Goal: Transaction & Acquisition: Purchase product/service

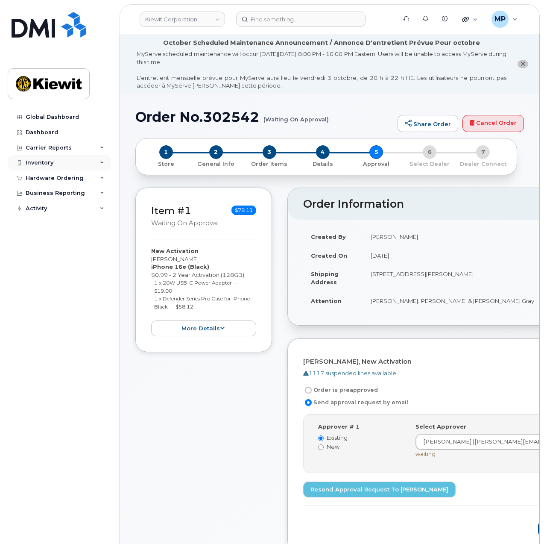
click at [82, 163] on div "Inventory" at bounding box center [59, 162] width 103 height 15
click at [80, 158] on div "Inventory" at bounding box center [59, 162] width 103 height 15
click at [75, 176] on div "Hardware Ordering" at bounding box center [55, 178] width 58 height 7
click at [40, 211] on div "Orders" at bounding box center [39, 210] width 21 height 8
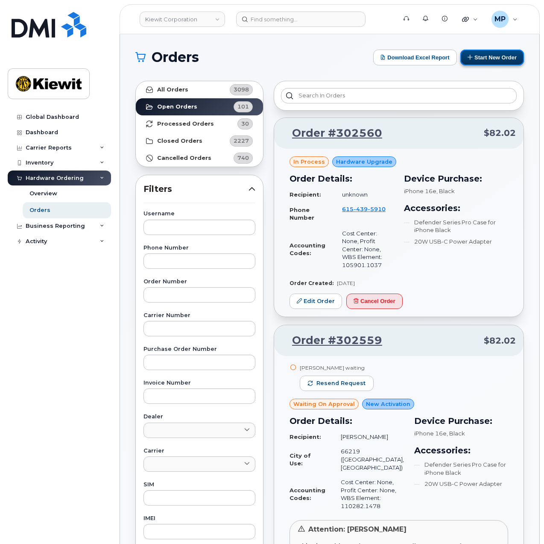
click at [487, 56] on button "Start New Order" at bounding box center [492, 58] width 64 height 16
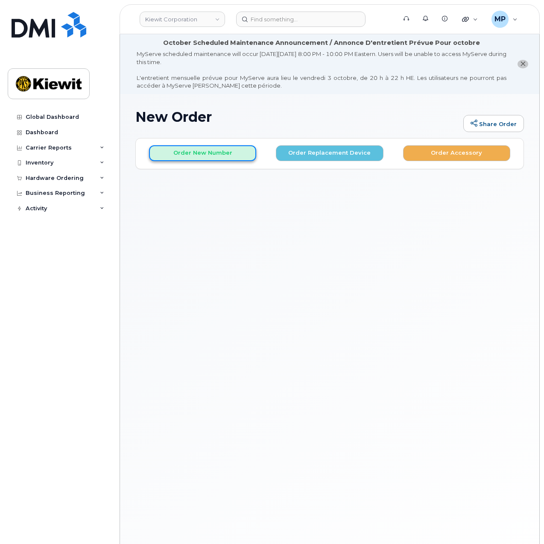
click at [232, 154] on button "Order New Number" at bounding box center [202, 153] width 107 height 16
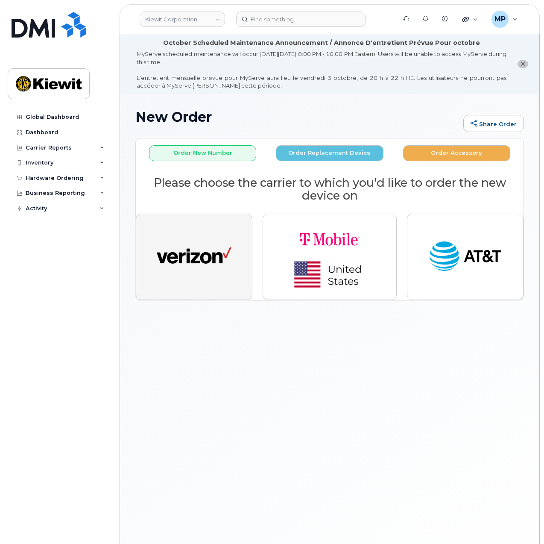
click at [208, 261] on img "button" at bounding box center [194, 256] width 75 height 38
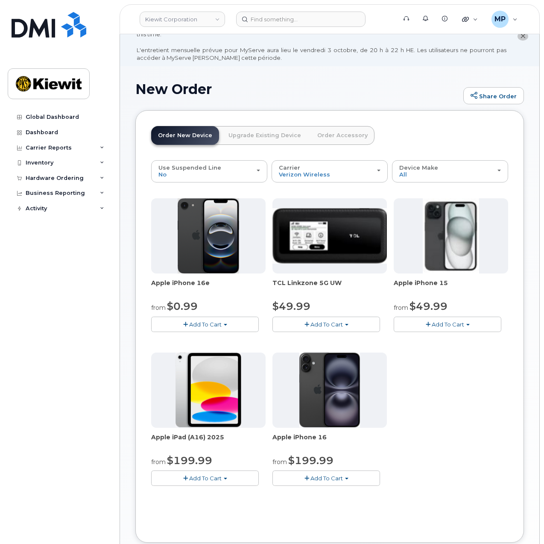
scroll to position [43, 0]
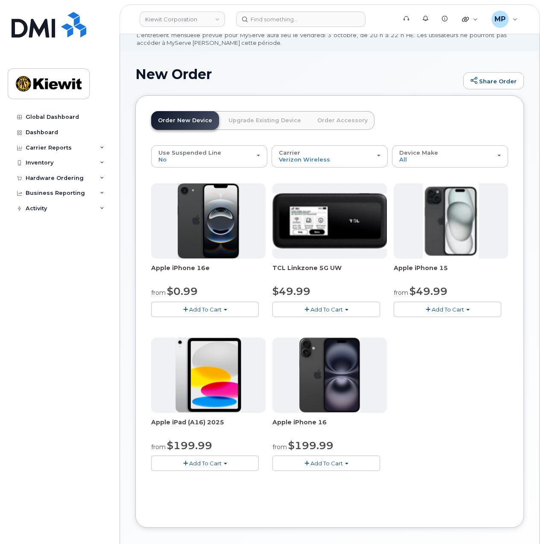
click at [191, 308] on span "Add To Cart" at bounding box center [205, 309] width 32 height 7
click at [196, 322] on link "$0.99 - 2 Year Activation (128GB)" at bounding box center [208, 325] width 110 height 11
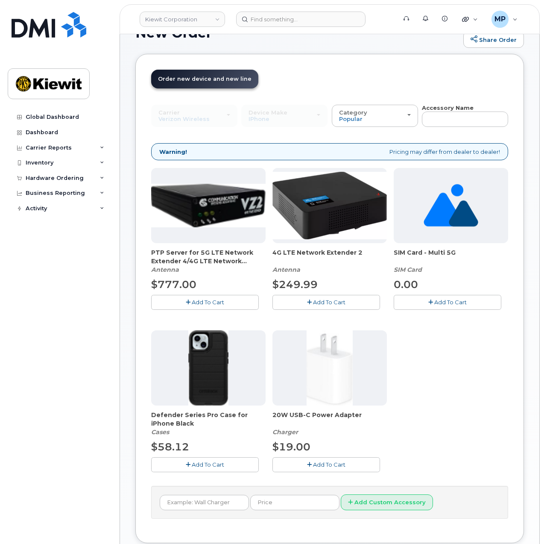
scroll to position [85, 0]
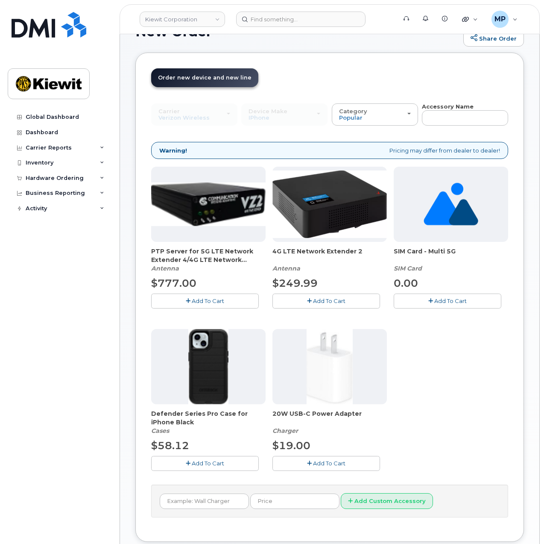
click at [313, 461] on span "Add To Cart" at bounding box center [329, 462] width 32 height 7
click at [192, 459] on span "Add To Cart" at bounding box center [208, 462] width 32 height 7
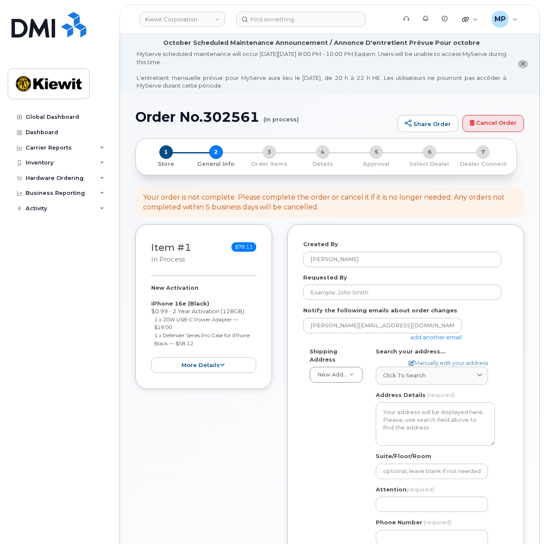
select select
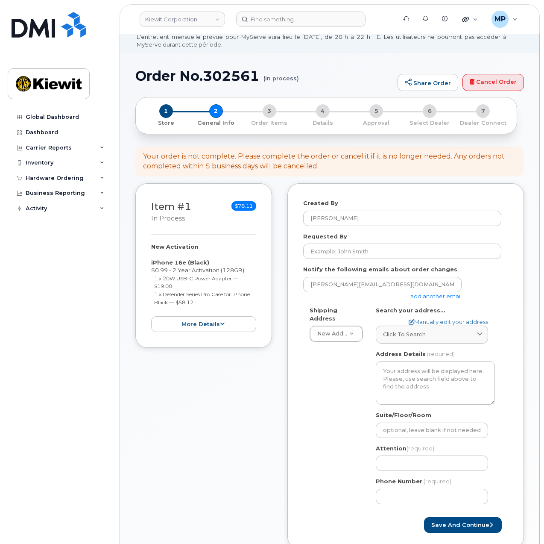
scroll to position [43, 0]
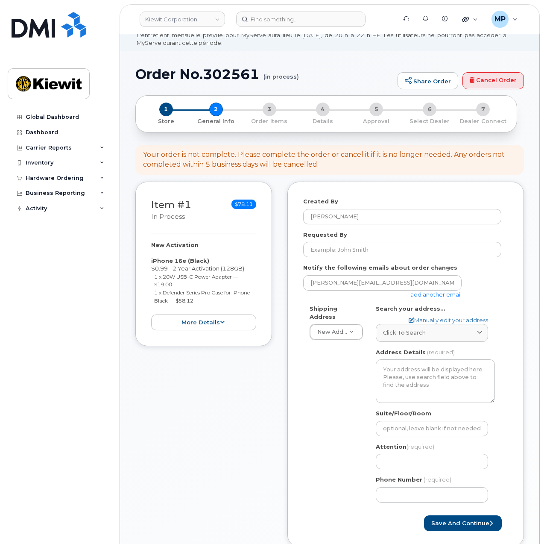
click at [443, 297] on div "mitchell.poe@kiewit.com add another email" at bounding box center [385, 286] width 165 height 23
click at [444, 295] on link "add another email" at bounding box center [435, 294] width 51 height 7
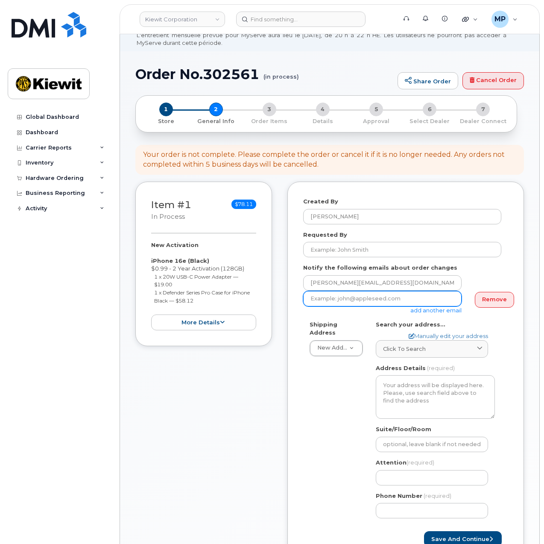
click at [352, 297] on input "email" at bounding box center [382, 298] width 158 height 15
paste input "Kayla.Arrington"
type input "Kayla.Arrington@kiewit.com"
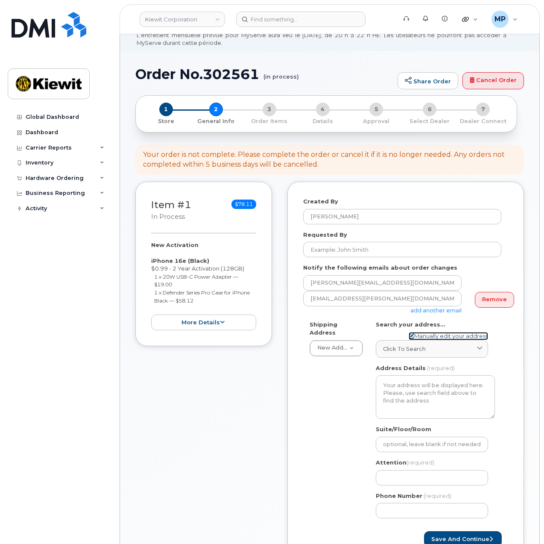
click at [453, 333] on link "Manually edit your address" at bounding box center [448, 336] width 79 height 8
select select
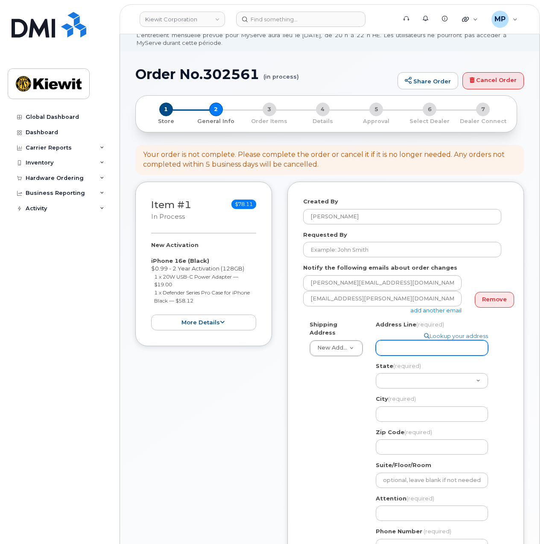
click at [450, 350] on input "Address Line (required)" at bounding box center [432, 347] width 112 height 15
click at [409, 349] on input "Address Line (required)" at bounding box center [432, 347] width 112 height 15
select select
type input "E"
select select
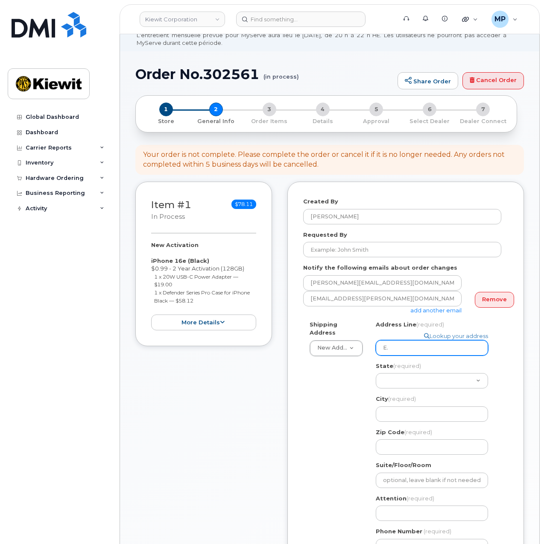
type input "E."
select select
type input "E. P"
select select
type input "E. Po"
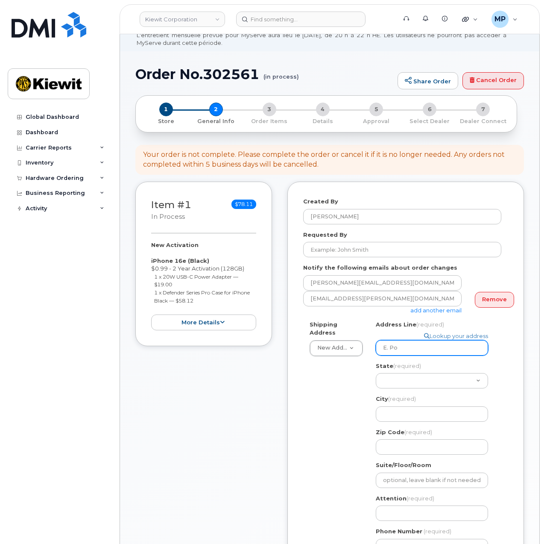
select select
type input "E. Por"
select select
type input "E. Port"
select select
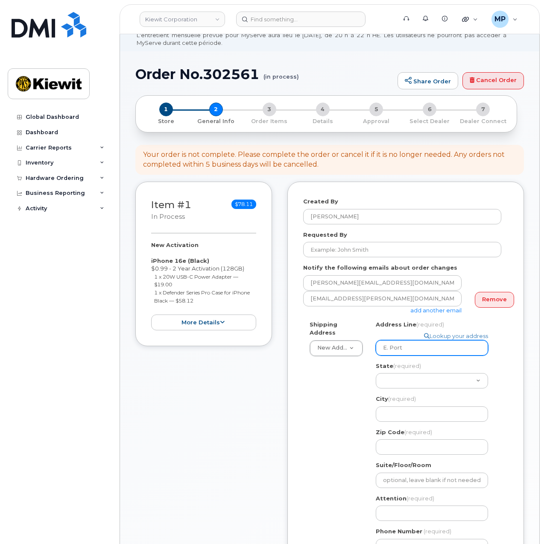
type input "E. Portl"
select select
type input "E. Portla"
select select
type input "E. Portlan"
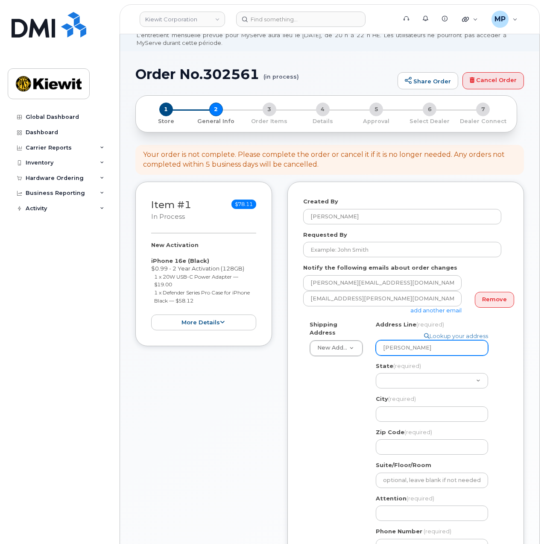
select select
type input "E. Portland"
select select
type input "E. Portland A"
select select
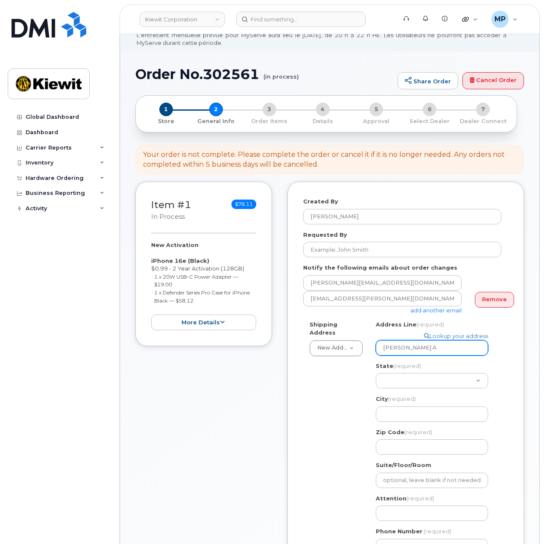
type input "E. Portland Av"
select select
type input "E. Portland Ave"
select select "ID"
select select
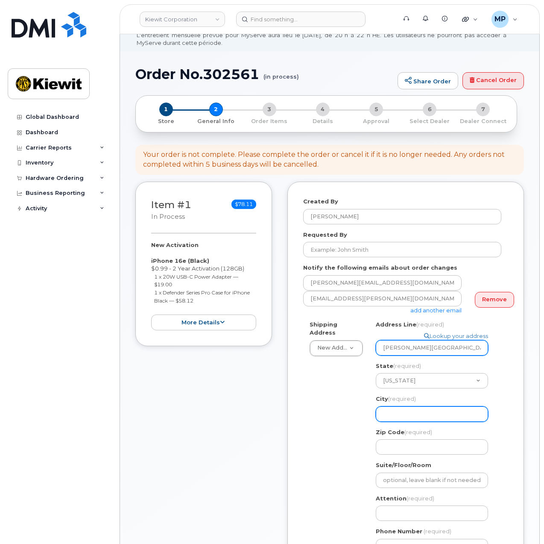
type input "B"
select select
type input "Bl"
select select
type input "Bla"
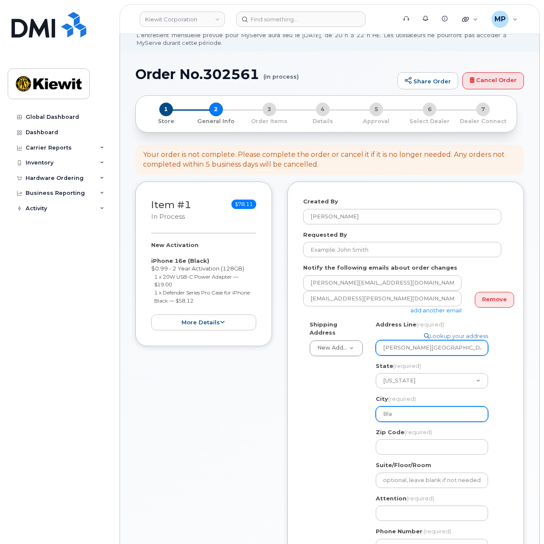
select select
type input "Blac"
select select
type input "Black"
select select
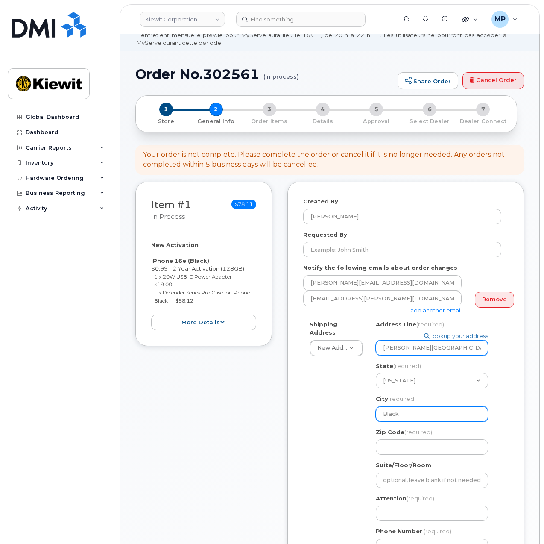
type input "Blackf"
select select
type input "Blackfo"
select select
type input "Blackfoo"
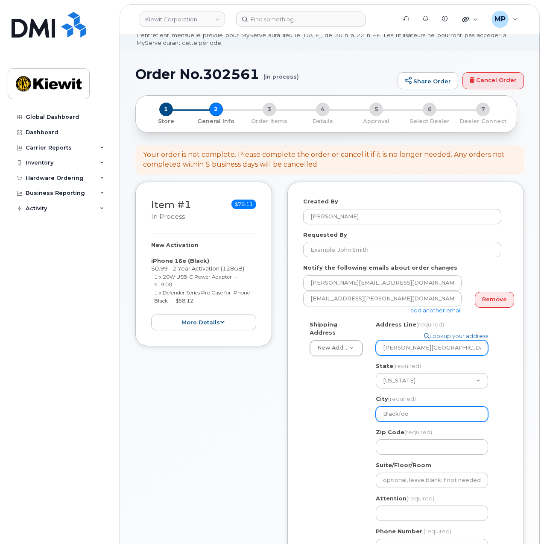
select select
type input "Blackfoot"
select select
type input "8"
select select
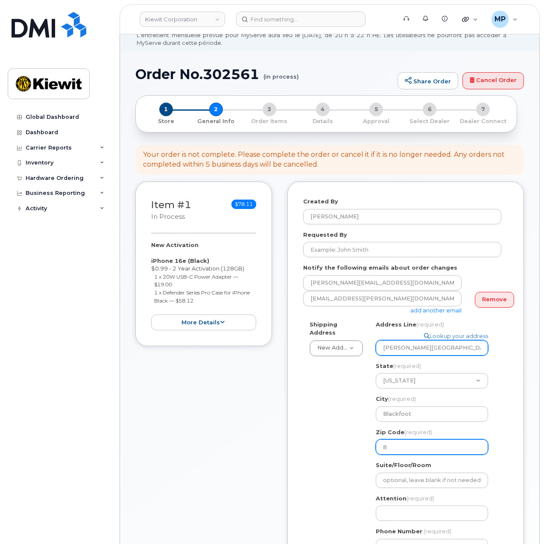
type input "83"
select select
type input "832"
select select
type input "8322"
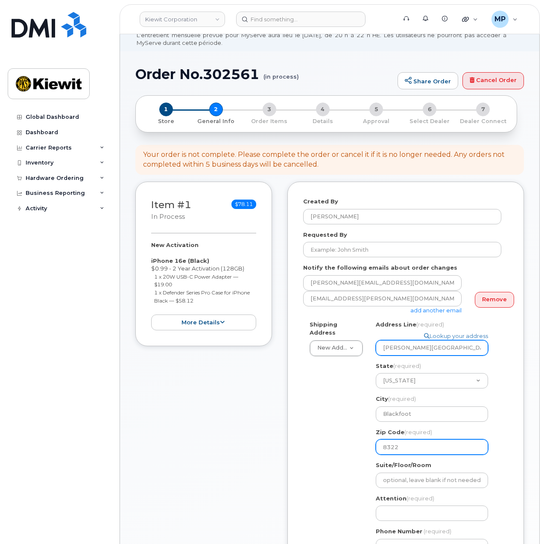
select select
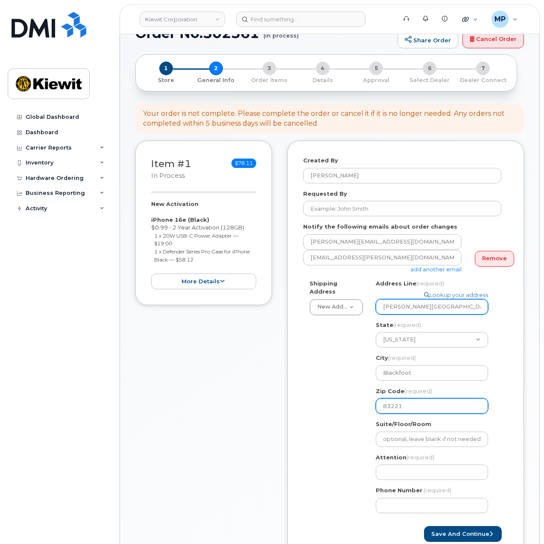
scroll to position [85, 0]
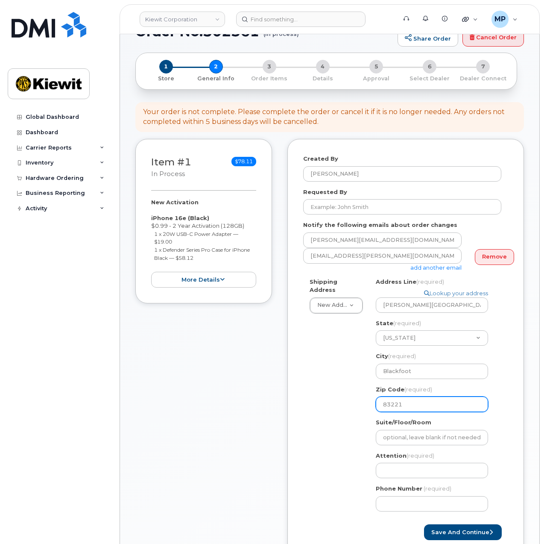
type input "83221"
click at [410, 467] on input "Attention (required)" at bounding box center [432, 469] width 112 height 15
select select
type input "E"
select select
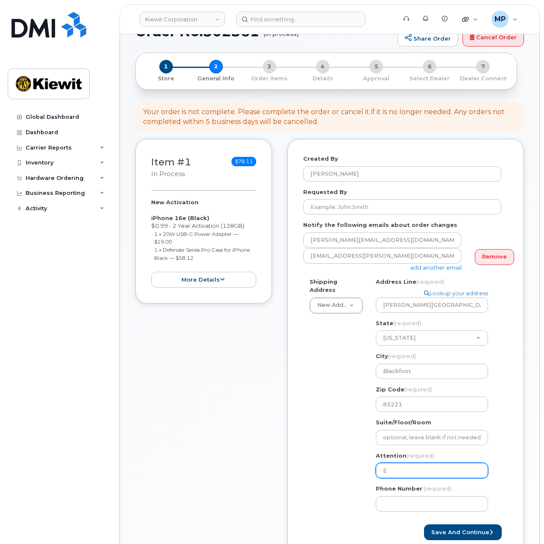
type input "Em"
select select
type input "Emme"
select select
type input "Emmet"
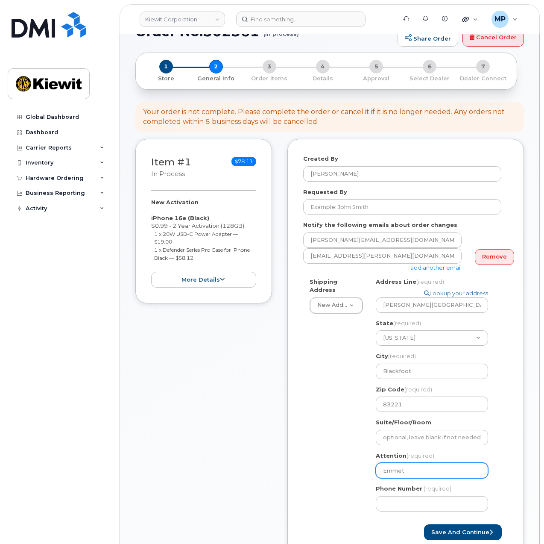
select select
type input "Emmett"
select select
type input "Emmett."
select select
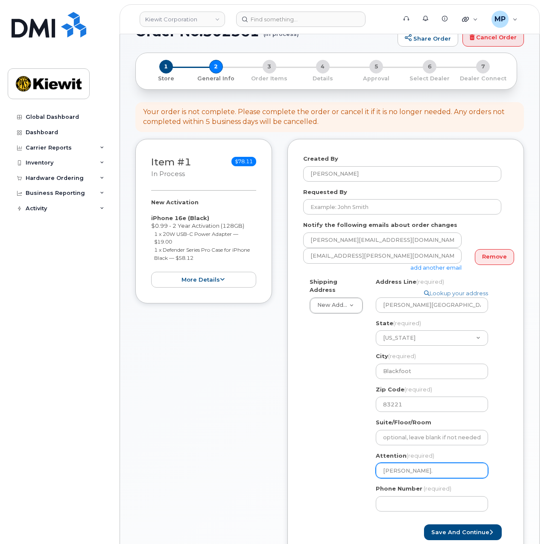
type input "Emmett.B"
select select
type input "Emmett.Bl"
select select
type input "Emmett.Bla"
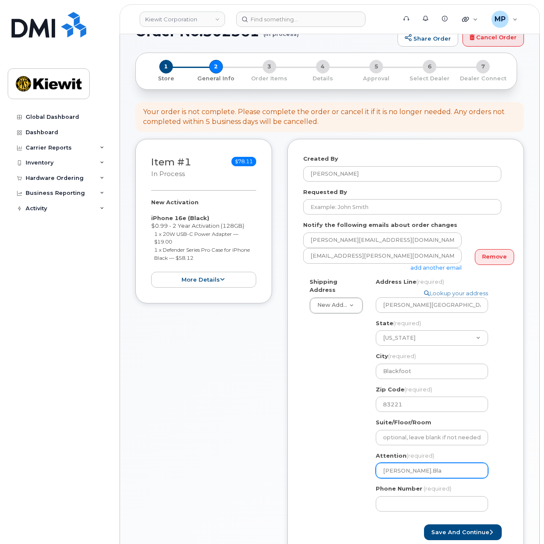
select select
type input "Emmett.Blac"
select select
type input "Emmett.Black"
select select
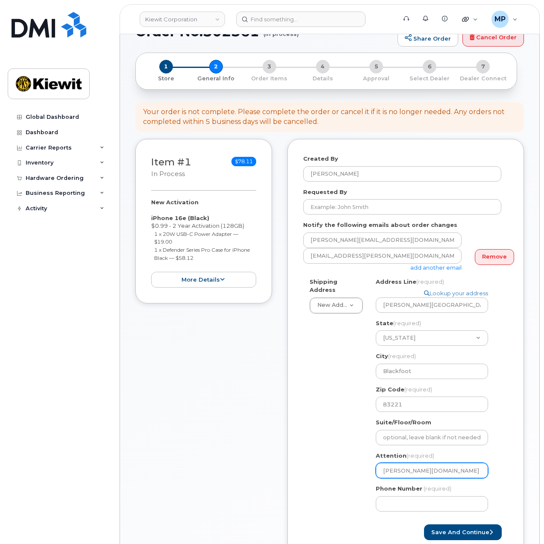
type input "Emmett.Black &"
select select
type input "Emmett.Black & S"
select select
type input "Emmett.Black & St"
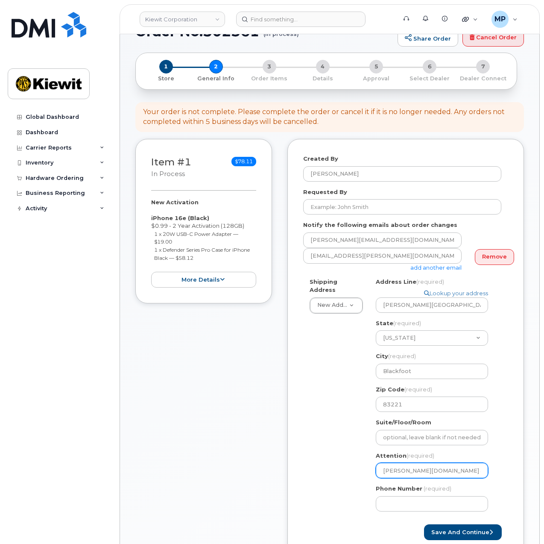
select select
type input "Emmett.Black & Sta"
select select
type input "Emmett.Black & Stac"
select select
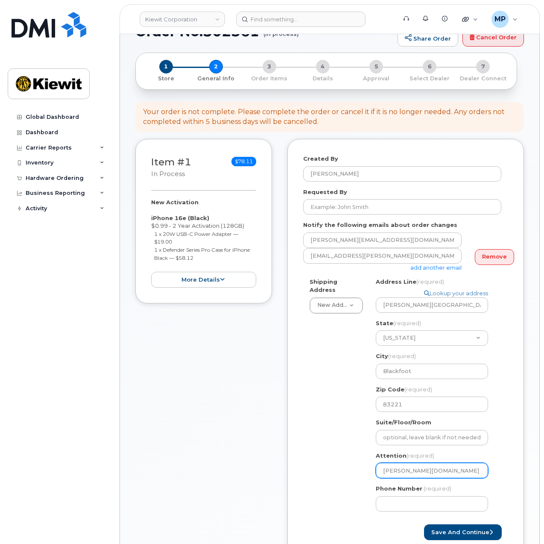
type input "Emmett.Black & Stace"
select select
type input "Emmett.Black & Stacey"
select select
type input "Emmett.Black & Stacey>"
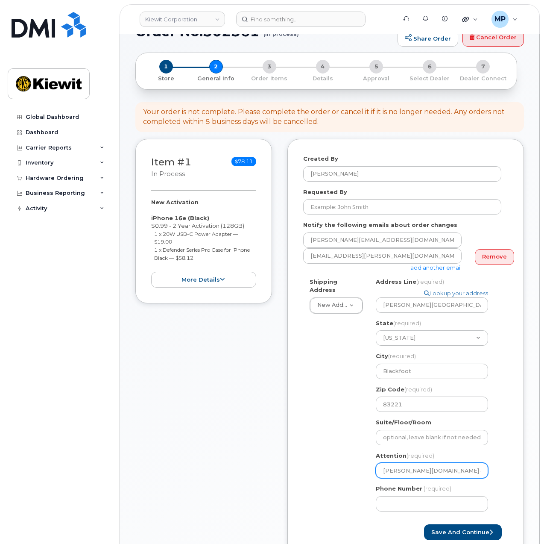
select select
type input "Emmett.Black & Stacey"
select select
type input "Emmett.Black & Stacey."
select select
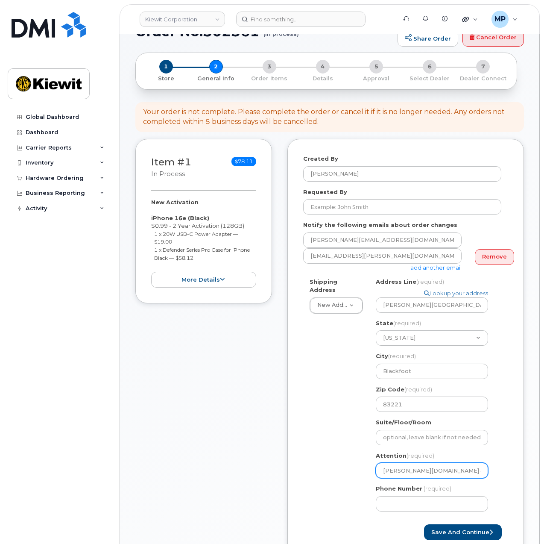
type input "Emmett.Black & Stacey.B"
select select
type input "Emmett.Black & Stacey.Bu"
select select
type input "Emmett.Black & Stacey.Bul"
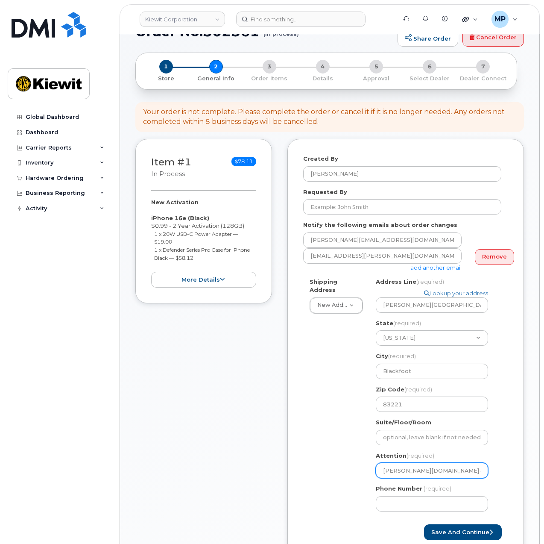
select select
type input "Emmett.Black & Stacey.Bull"
select select
type input "Emmett.Black & Stacey.Bulla"
select select
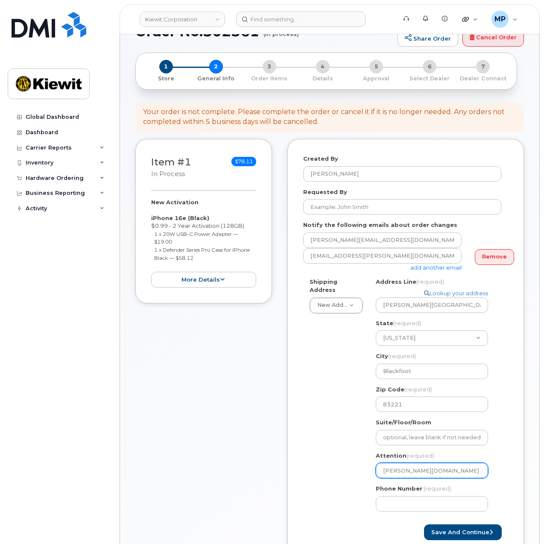
type input "Emmett.Black & Stacey.Bullar"
select select
type input "Emmett.Black & Stacey.Bullard"
click at [423, 506] on input "Phone Number" at bounding box center [432, 503] width 112 height 15
type input "877772770"
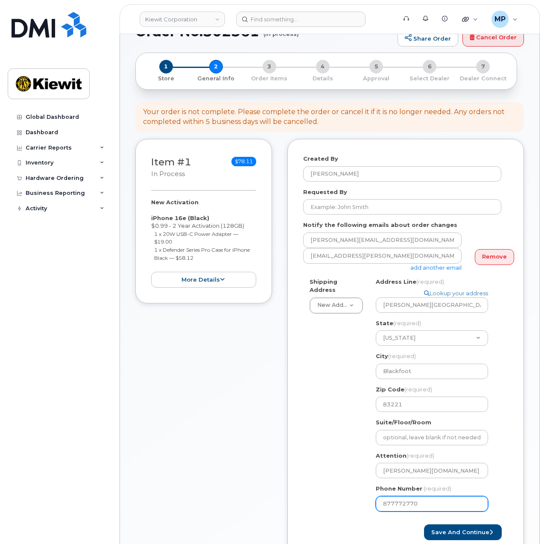
select select
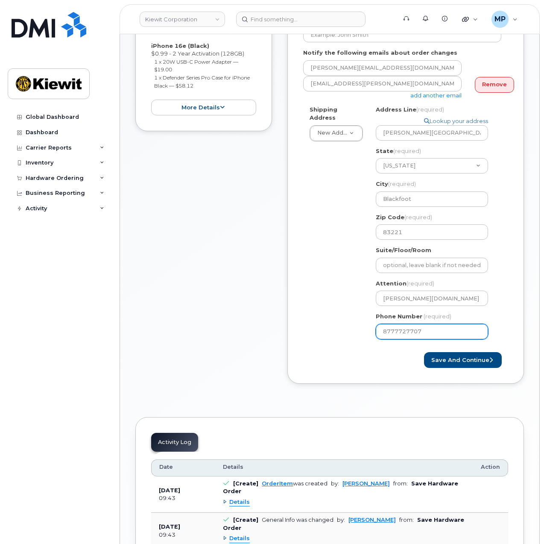
scroll to position [219, 0]
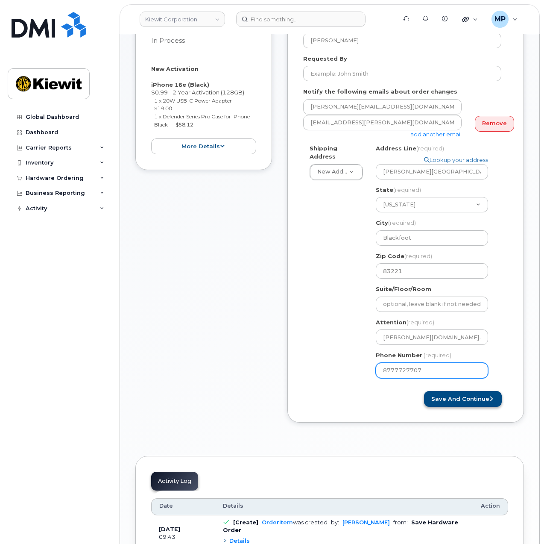
type input "8777727707"
click at [474, 397] on button "Save and Continue" at bounding box center [463, 399] width 78 height 16
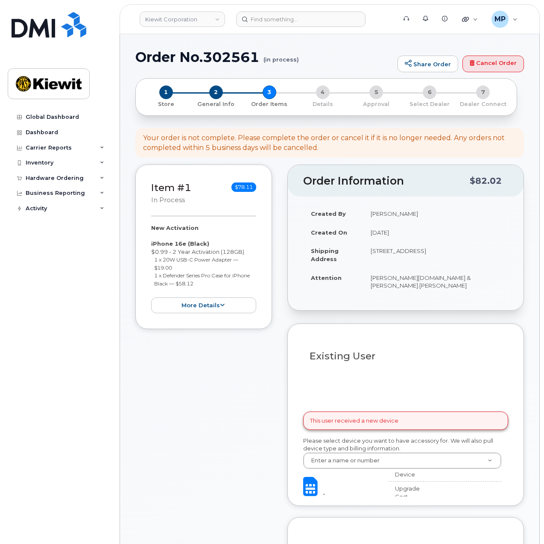
select select
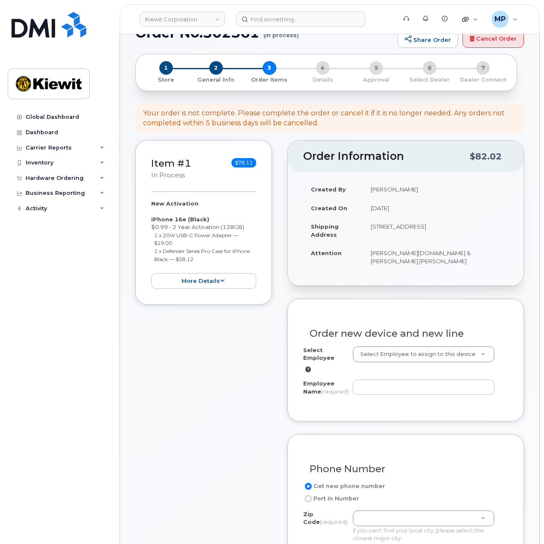
scroll to position [85, 0]
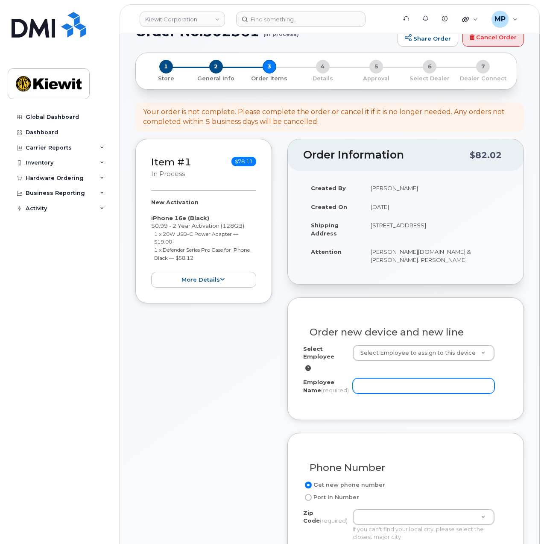
click at [431, 382] on input "Employee Name (required)" at bounding box center [424, 385] width 142 height 15
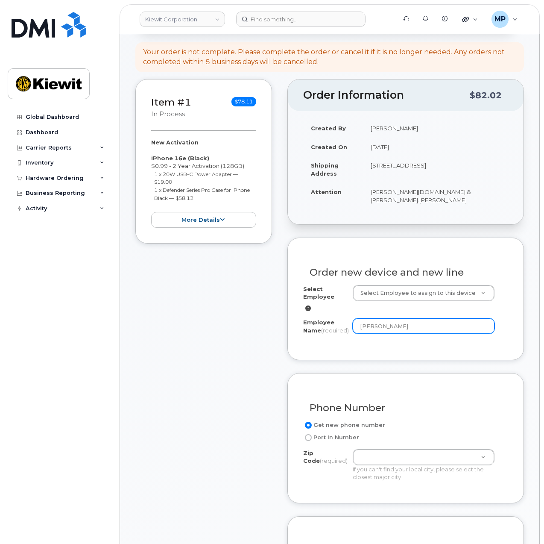
scroll to position [171, 0]
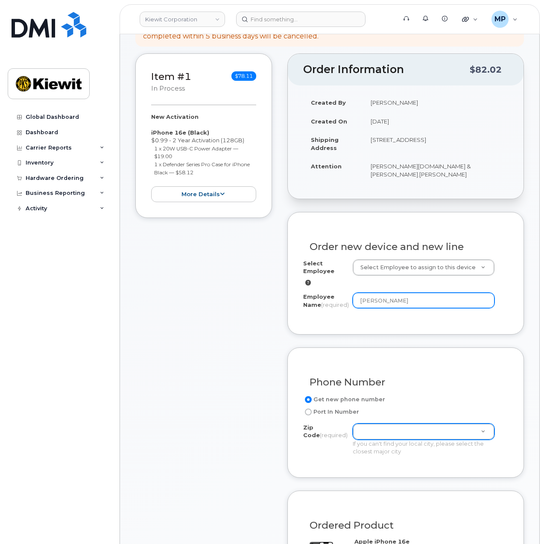
type input "[PERSON_NAME]"
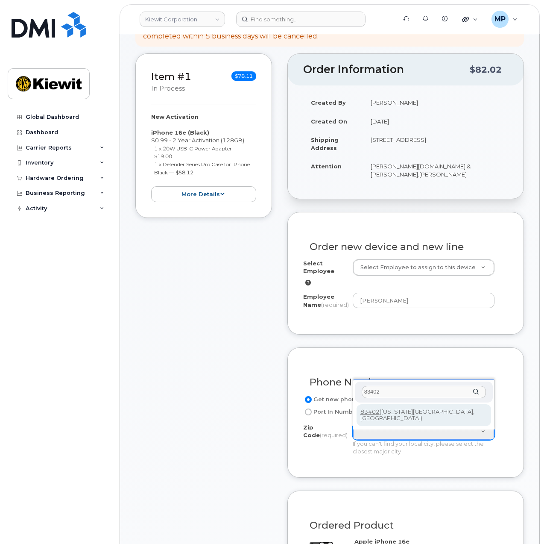
type input "83402"
type input "83402 (Idaho Falls, ID)"
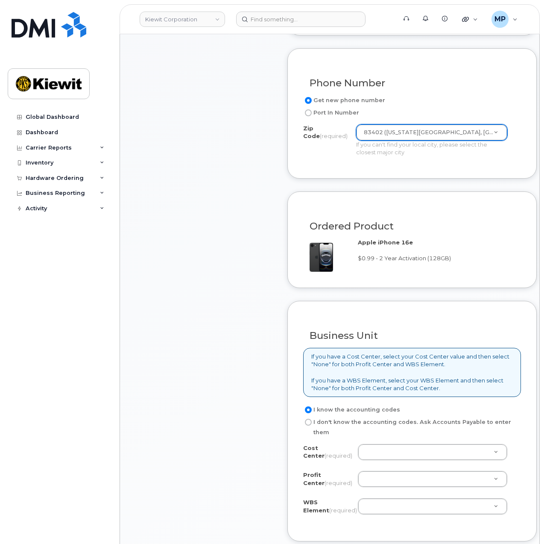
scroll to position [512, 0]
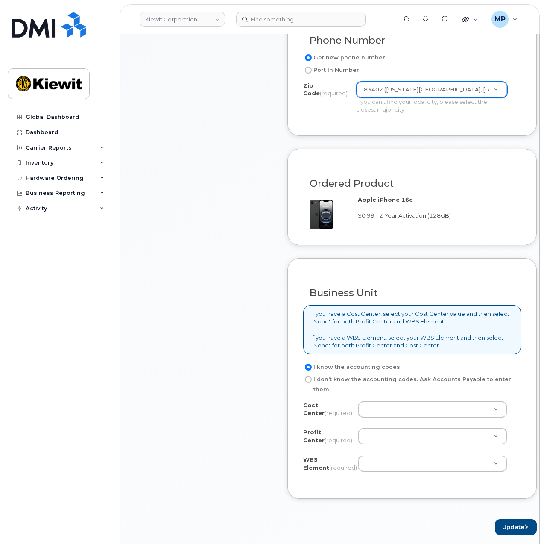
drag, startPoint x: 408, startPoint y: 402, endPoint x: 408, endPoint y: 408, distance: 6.0
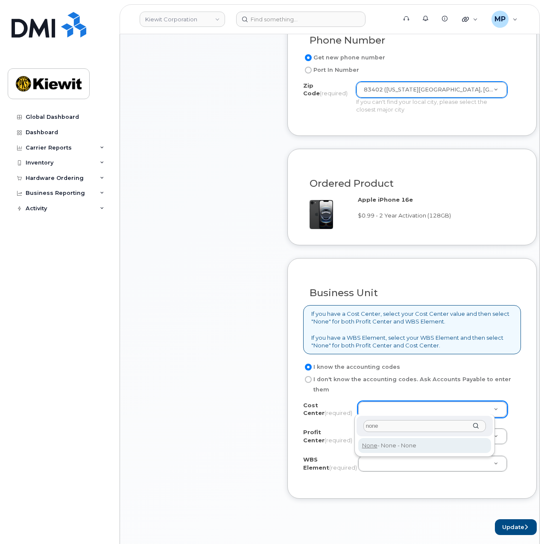
type input "none"
type input "None"
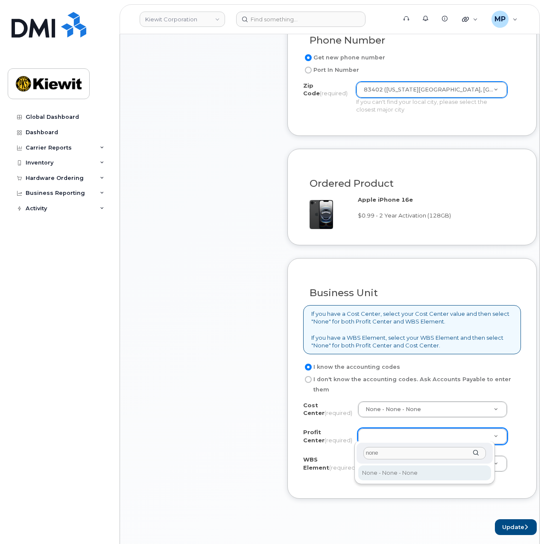
type input "none"
select select "None"
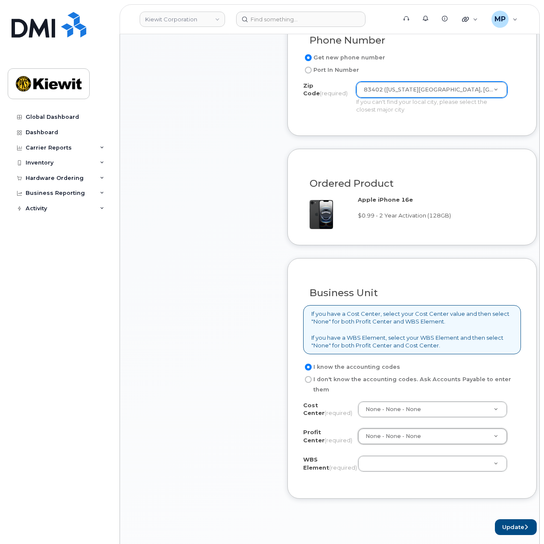
paste input "104504.1270"
type input "104504.1270"
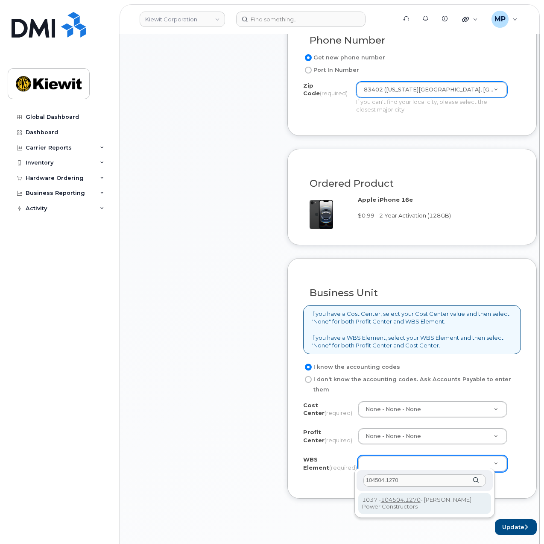
type input "104504.1270"
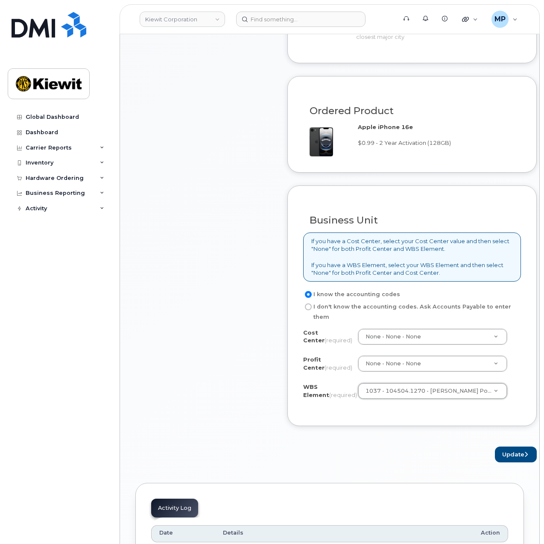
scroll to position [598, 0]
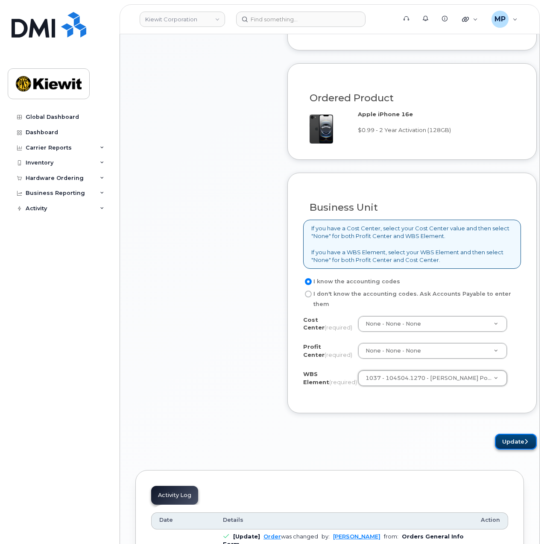
click at [509, 442] on button "Update" at bounding box center [516, 441] width 42 height 16
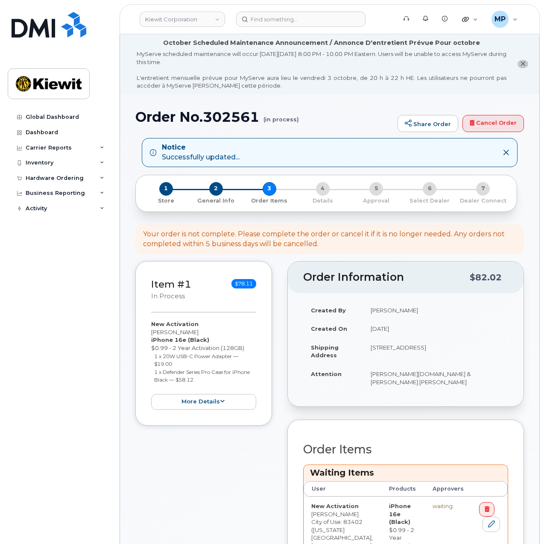
click at [239, 116] on h1 "Order No.302561 (in process)" at bounding box center [264, 116] width 258 height 15
copy h1 "302561"
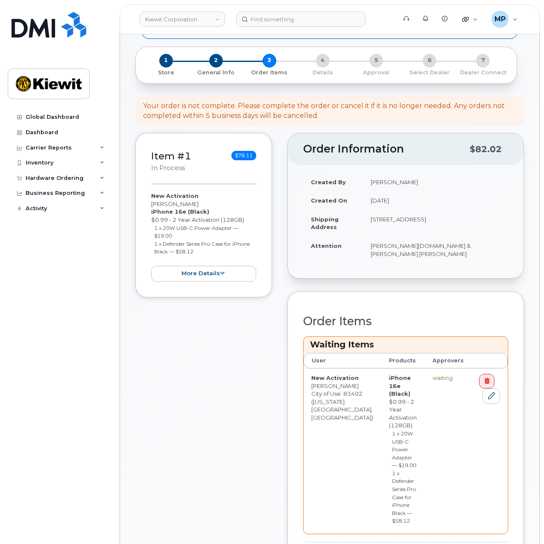
scroll to position [256, 0]
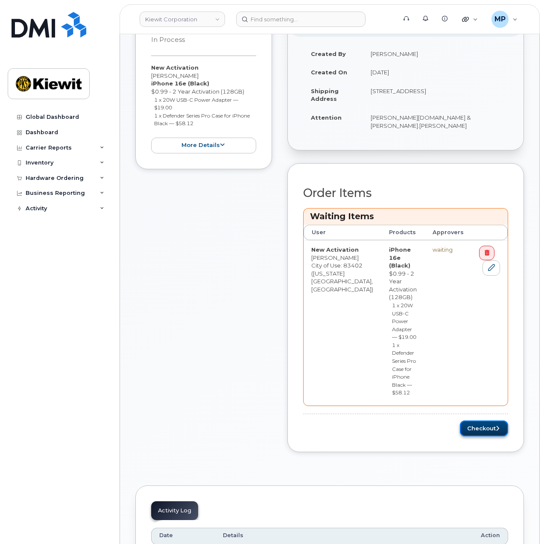
click at [491, 420] on button "Checkout" at bounding box center [484, 428] width 48 height 16
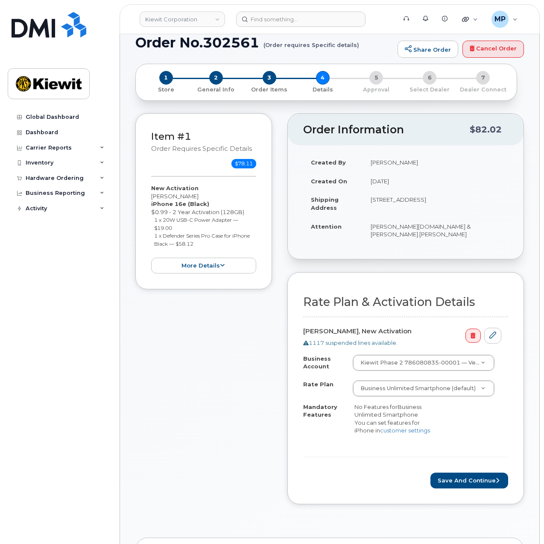
scroll to position [171, 0]
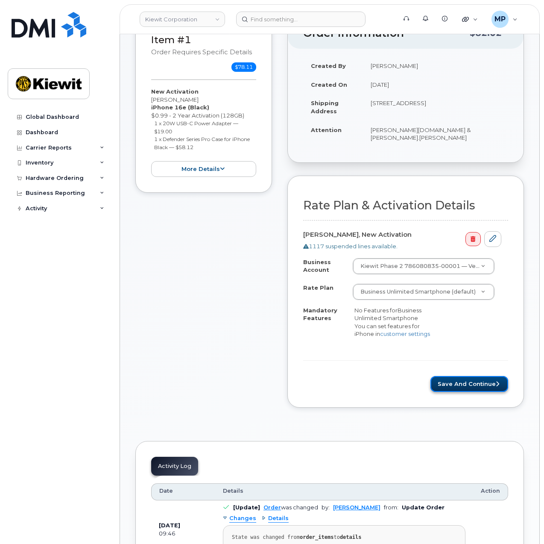
click at [470, 376] on button "Save and Continue" at bounding box center [469, 384] width 78 height 16
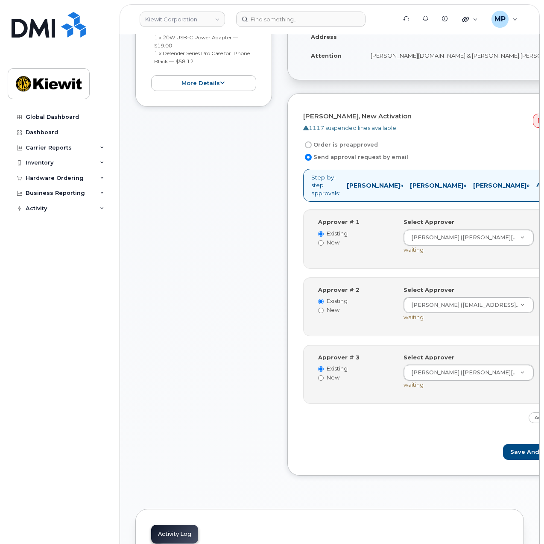
scroll to position [256, 0]
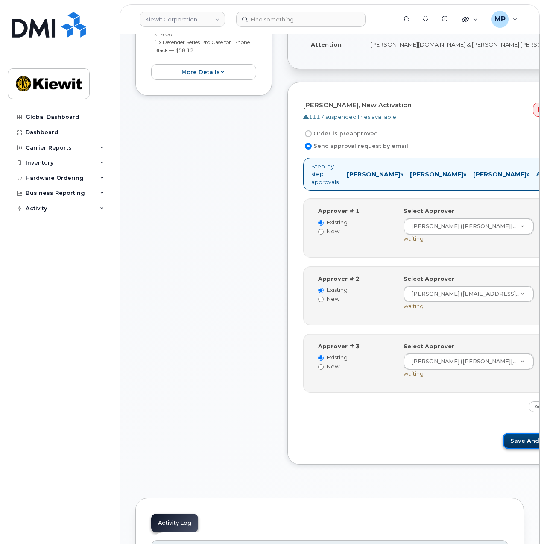
click at [503, 433] on button "Save and Continue" at bounding box center [539, 441] width 73 height 16
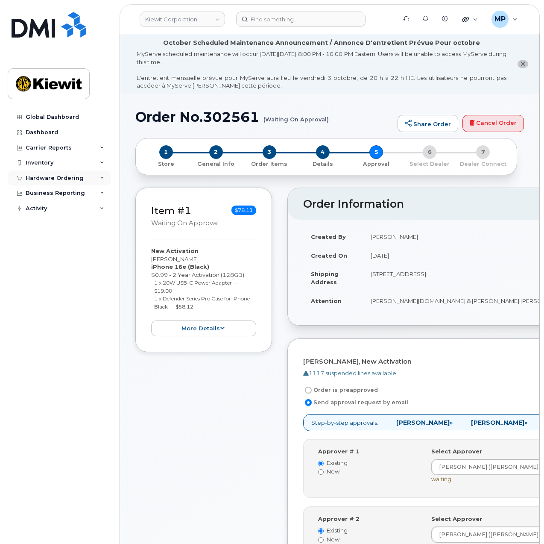
click at [66, 177] on div "Hardware Ordering" at bounding box center [55, 178] width 58 height 7
click at [38, 210] on div "Orders" at bounding box center [39, 210] width 21 height 8
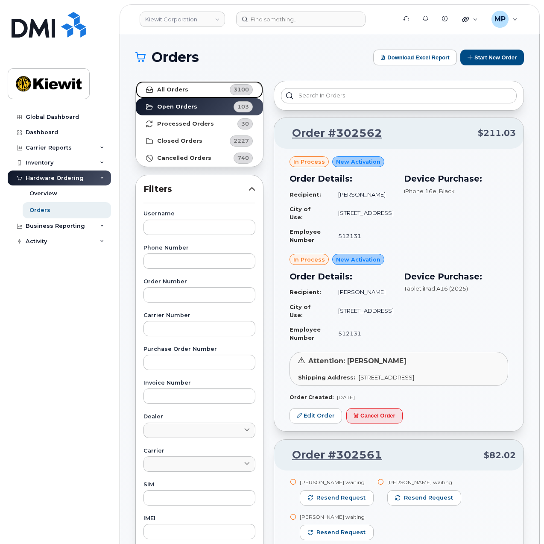
click at [188, 87] on link "All Orders 3100" at bounding box center [199, 89] width 127 height 17
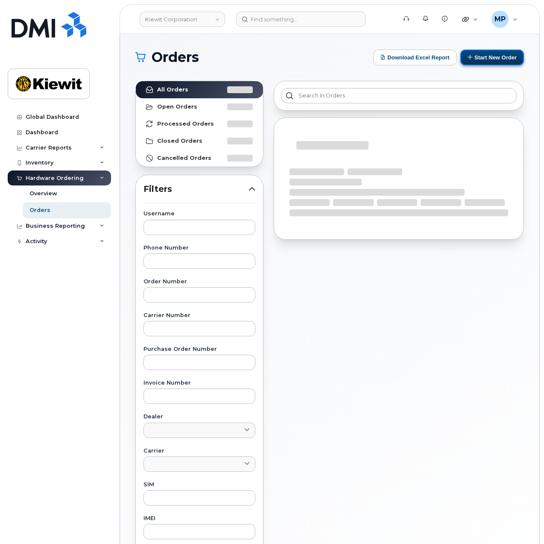
click at [487, 58] on button "Start New Order" at bounding box center [492, 58] width 64 height 16
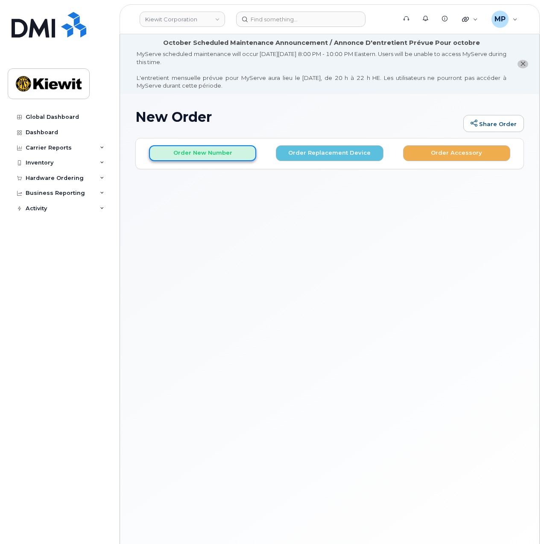
click at [217, 152] on button "Order New Number" at bounding box center [202, 153] width 107 height 16
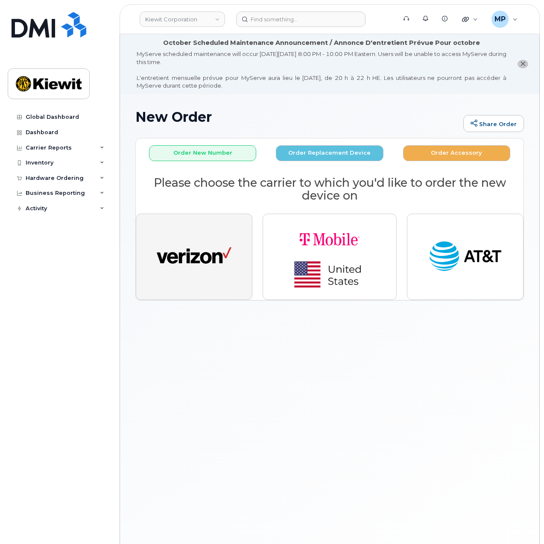
click at [210, 249] on img "button" at bounding box center [194, 256] width 75 height 38
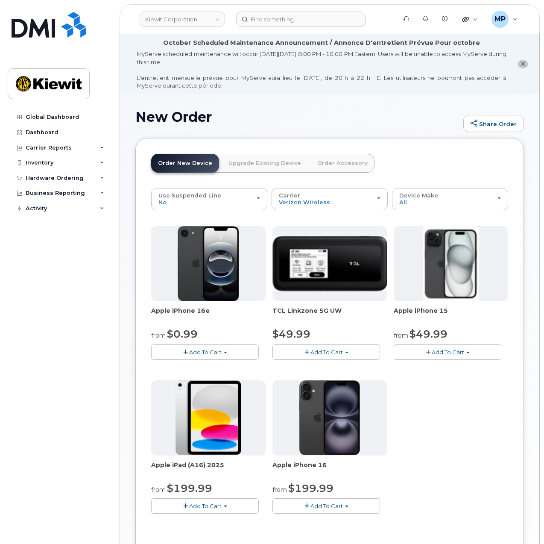
click at [202, 351] on button "Add To Cart" at bounding box center [205, 351] width 108 height 15
click at [191, 364] on link "$0.99 - 2 Year Activation (128GB)" at bounding box center [208, 368] width 110 height 11
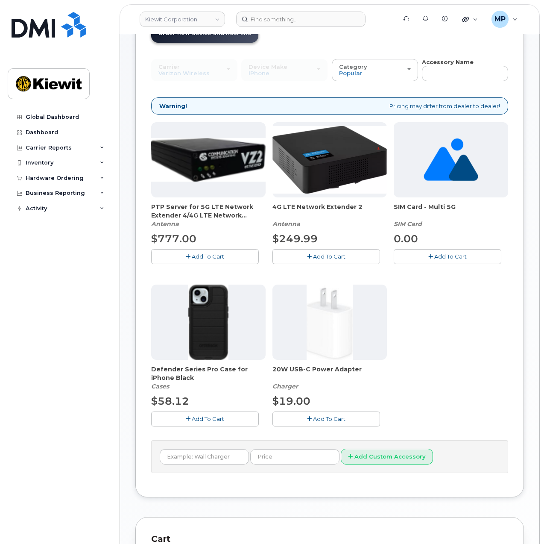
scroll to position [152, 0]
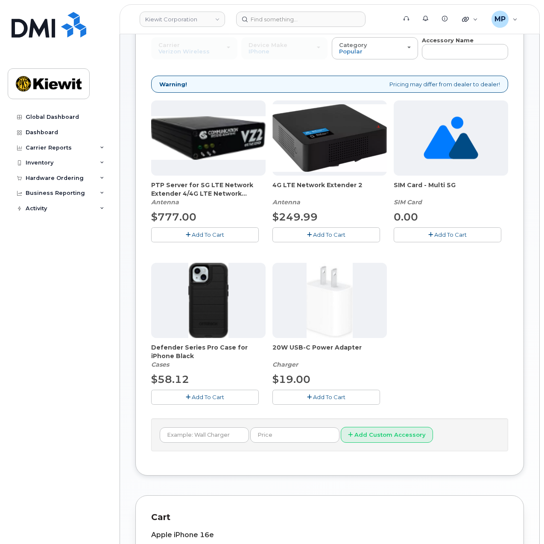
click at [313, 398] on span "Add To Cart" at bounding box center [329, 396] width 32 height 7
click at [192, 395] on span "Add To Cart" at bounding box center [208, 396] width 32 height 7
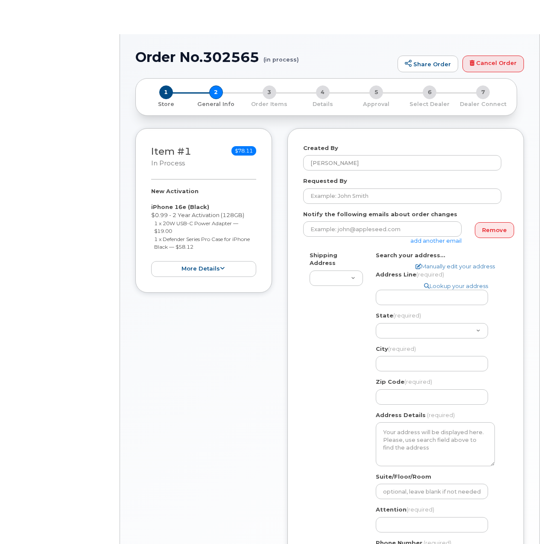
select select
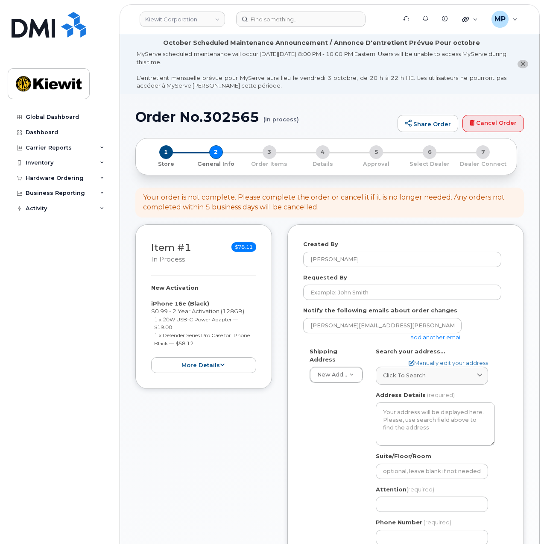
click at [436, 336] on link "add another email" at bounding box center [435, 336] width 51 height 7
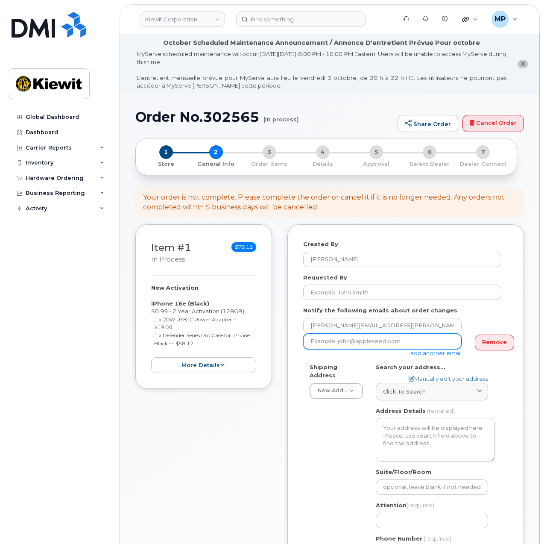
click at [381, 339] on input "email" at bounding box center [382, 340] width 158 height 15
paste input "Mary.Stein"
type input "Mary.Stein@kiewit.com"
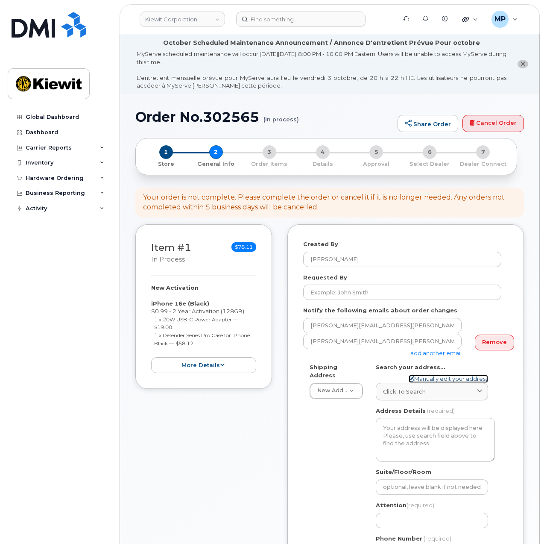
click at [473, 376] on link "Manually edit your address" at bounding box center [448, 378] width 79 height 8
select select
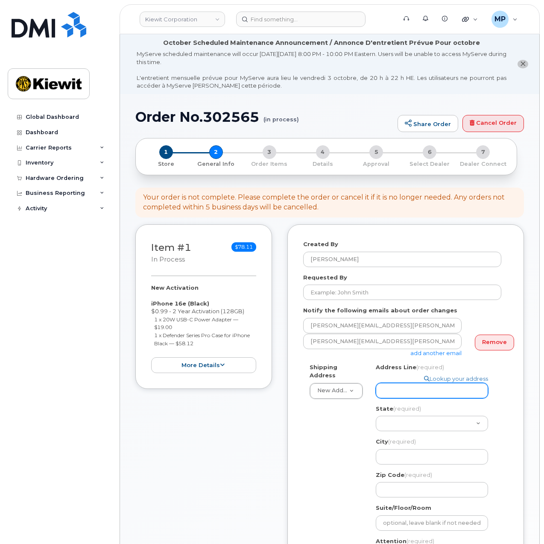
click at [433, 394] on input "Address Line (required)" at bounding box center [432, 390] width 112 height 15
select select
type input "9"
select select
type input "970"
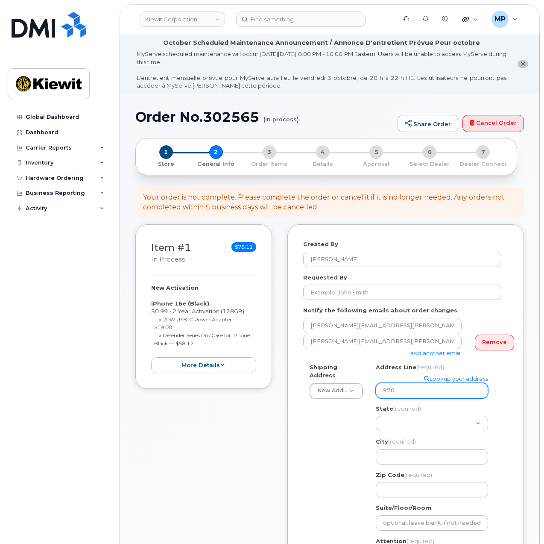
select select
type input "9701 R"
select select
type input "9701 Re"
select select
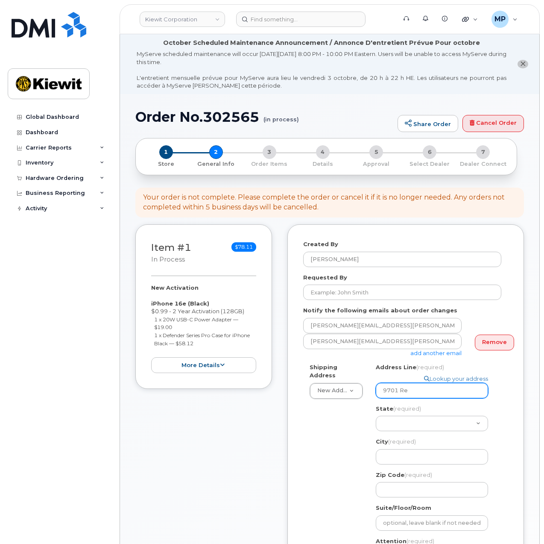
type input "9701 Ren"
select select
type input "9701 Renn"
select select
type input "9701 Renne"
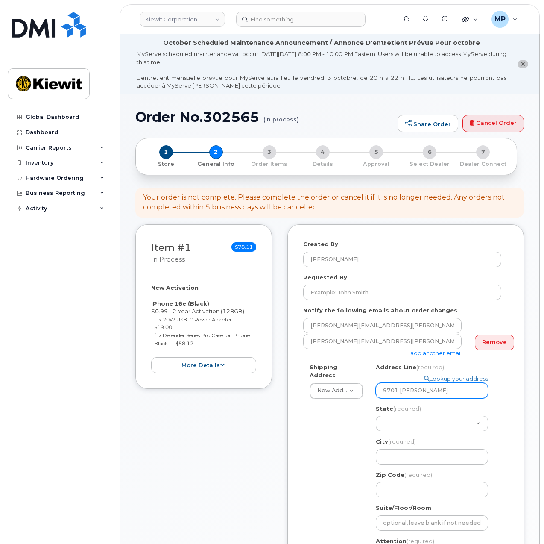
select select
type input "9701 Renner"
select select
type input "9701 Renner B"
select select
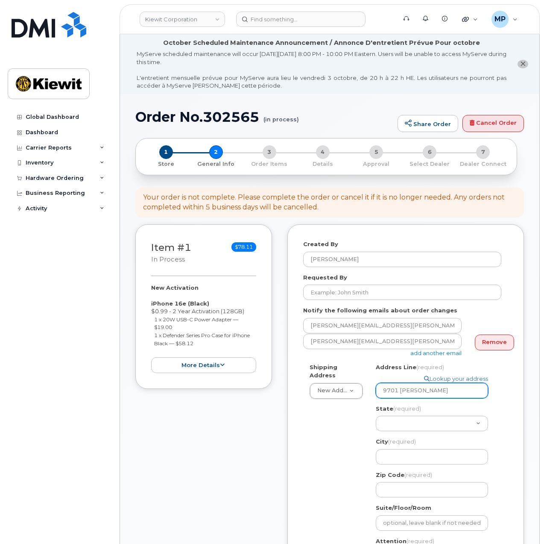
type input "9701 Renner Blvd"
select select
click at [429, 419] on select "Alabama Alaska American Samoa Arizona Arkansas California Colorado Connecticut …" at bounding box center [432, 422] width 112 height 15
select select "KS"
click at [376, 415] on select "Alabama Alaska American Samoa Arizona Arkansas California Colorado Connecticut …" at bounding box center [432, 422] width 112 height 15
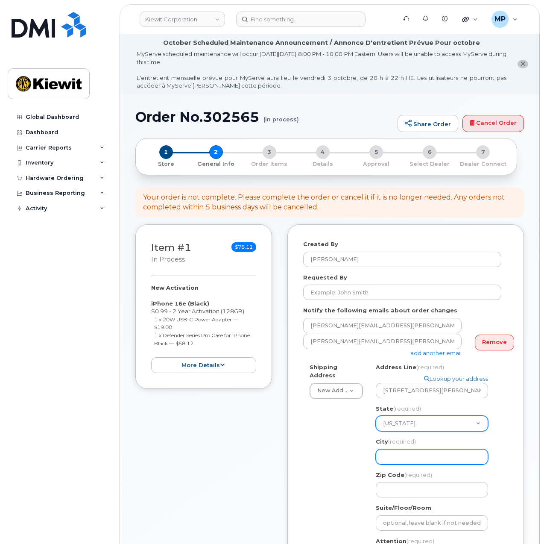
select select
type input "L"
select select
type input "Le"
select select
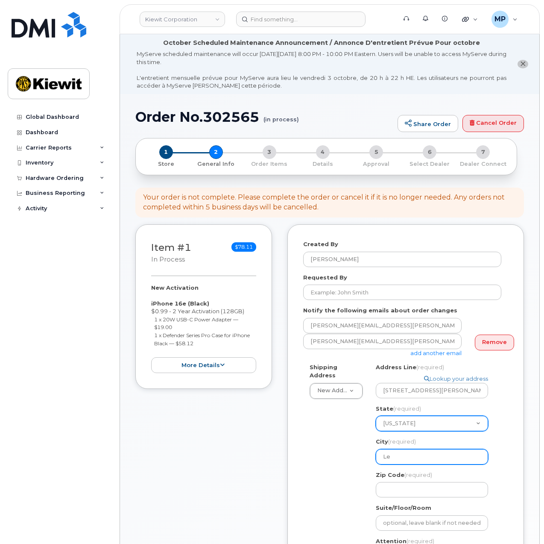
type input "Len"
select select
type input "Lene"
select select
type input "Lenex"
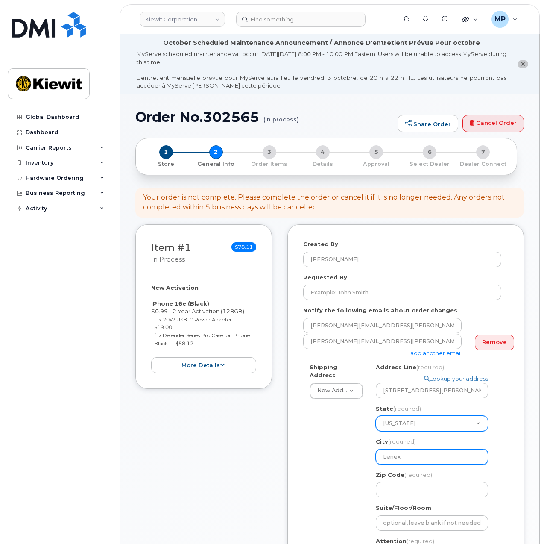
select select
type input "Lenexa"
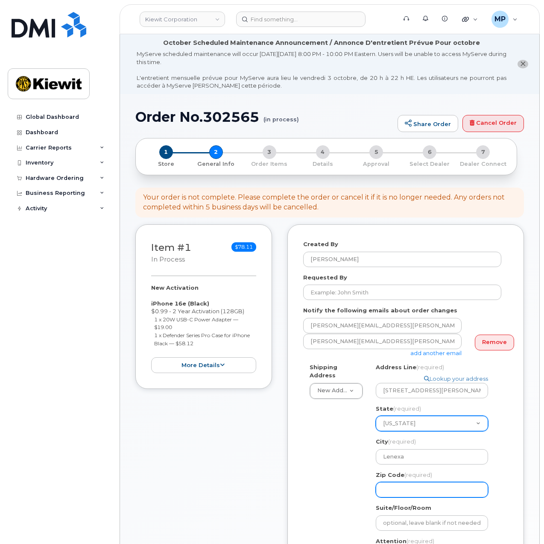
select select
type input "6"
select select
type input "66"
select select
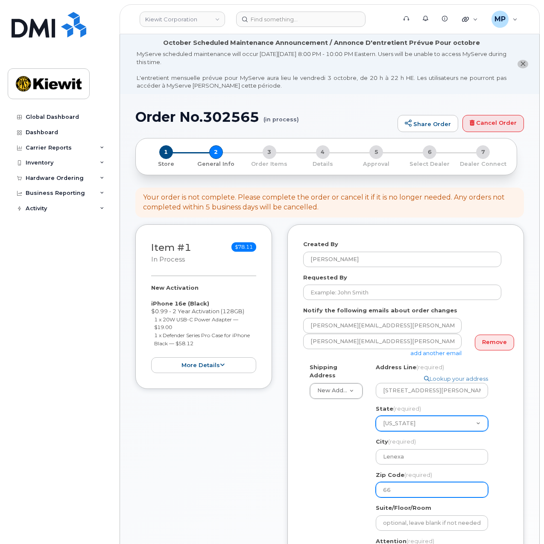
type input "662"
select select
type input "6621"
select select
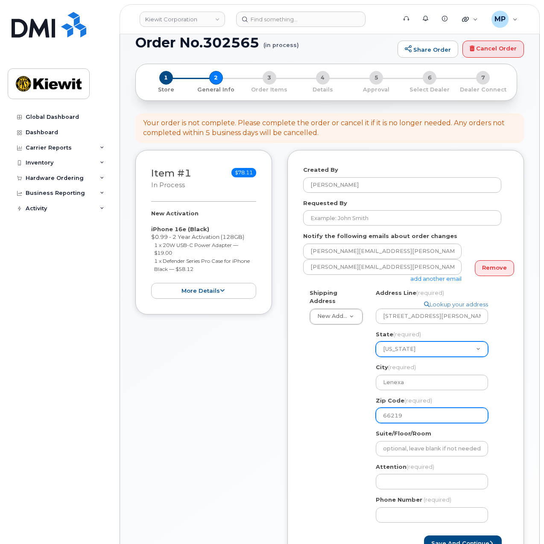
scroll to position [128, 0]
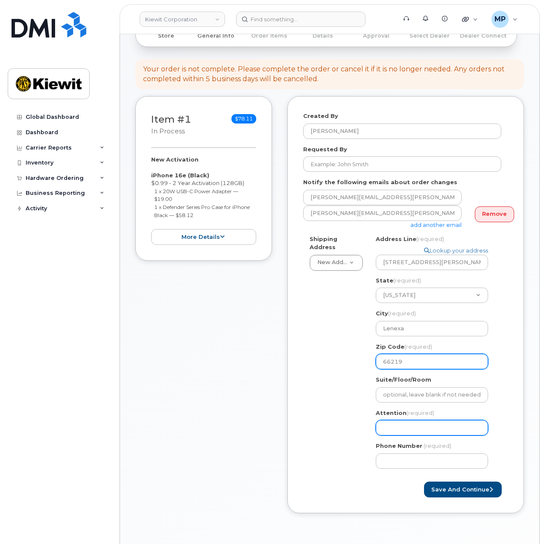
type input "66219"
click at [414, 424] on input "Attention (required)" at bounding box center [432, 427] width 112 height 15
select select
type input "J"
select select
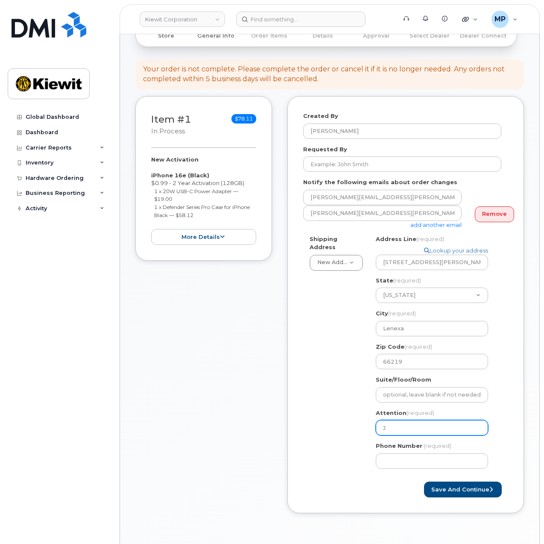
type input "Jo"
select select
type input "Jor"
select select
type input "Jord"
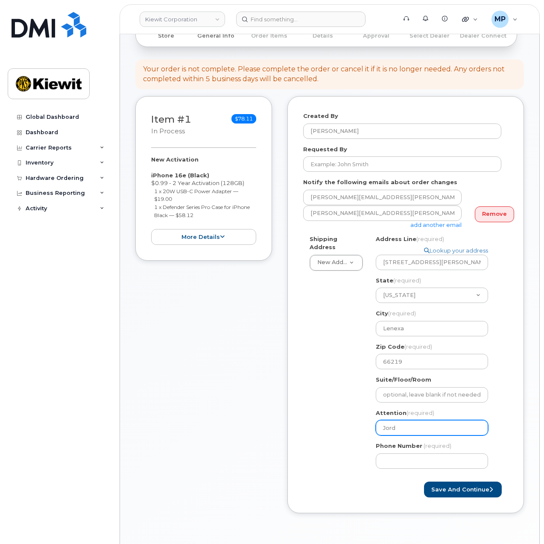
select select
type input "Jorda"
select select
type input "Jordan"
select select
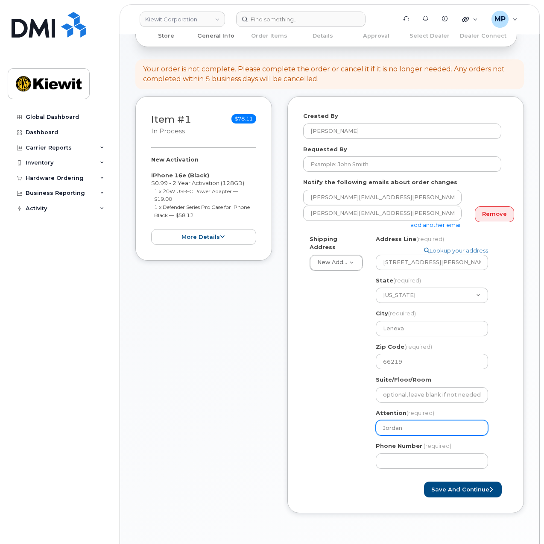
type input "Jordan."
select select
type input "Jordan.D"
select select
type input "Jordan.Da"
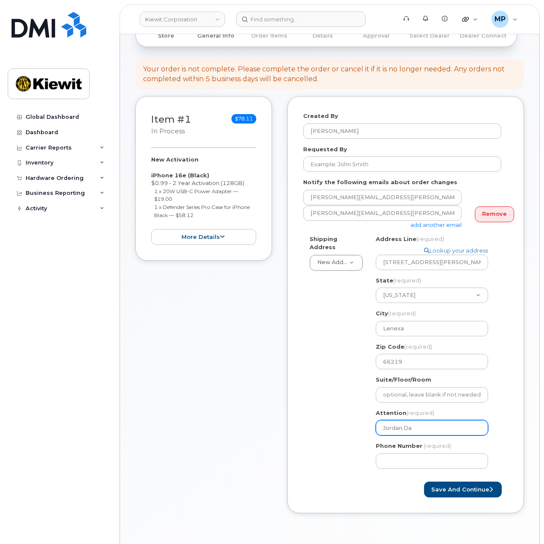
select select
type input "Jordan.Davi"
select select
type input "Jordan.Davis"
select select
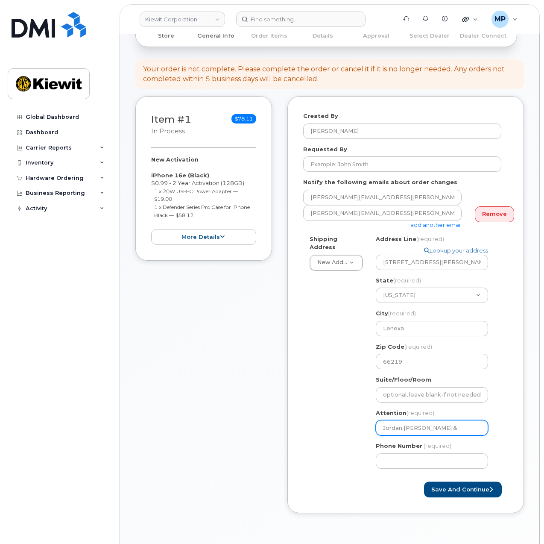
type input "Jordan.Davis &"
select select
type input "Jordan.Davis & A"
select select
type input "Jordan.Davis & An"
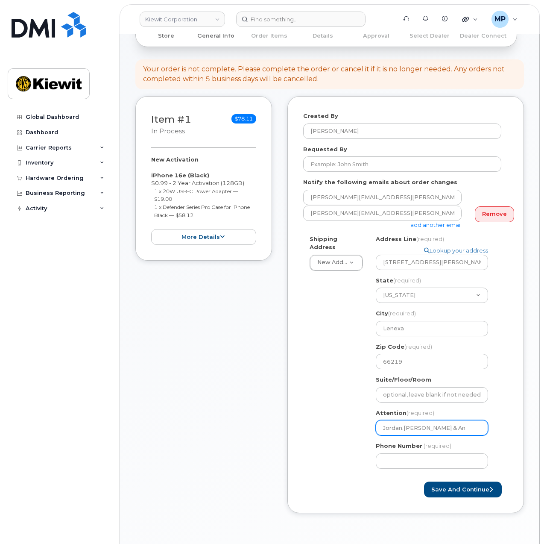
select select
type input "Jordan.Davis & Ann"
select select
type input "Jordan.Davis & Anna"
select select
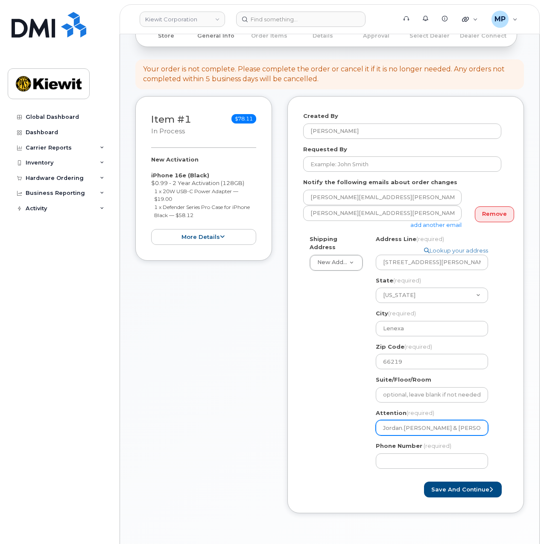
type input "Jordan.Davis & Anna."
click at [454, 426] on input "Jordan.Davis & Anna." at bounding box center [432, 427] width 112 height 15
paste input "Loredodelao"
select select
type input "Jordan.Davis & Anna.Loredodelao"
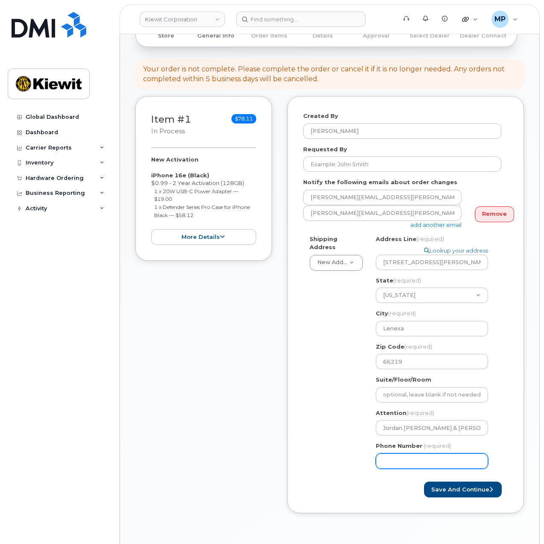
click at [447, 464] on input "Phone Number" at bounding box center [432, 460] width 112 height 15
type input "877772770"
select select
type input "8777727707"
click at [465, 493] on button "Save and Continue" at bounding box center [463, 489] width 78 height 16
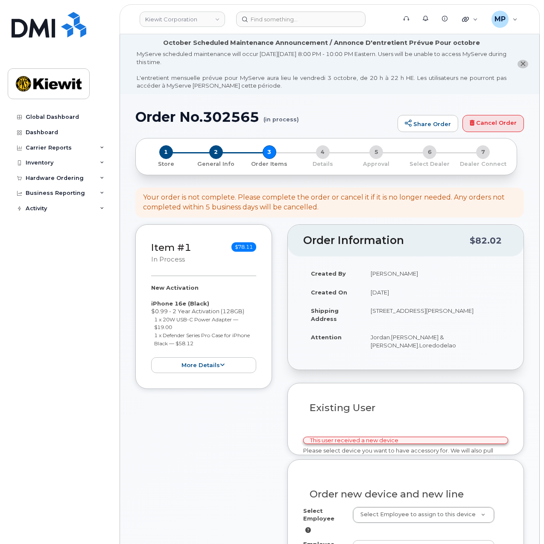
select select
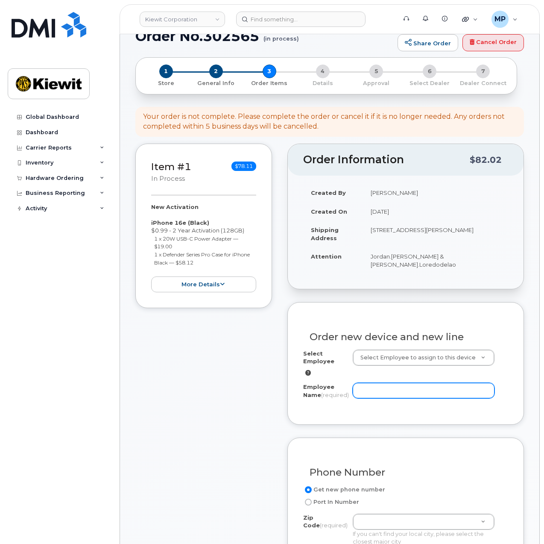
scroll to position [128, 0]
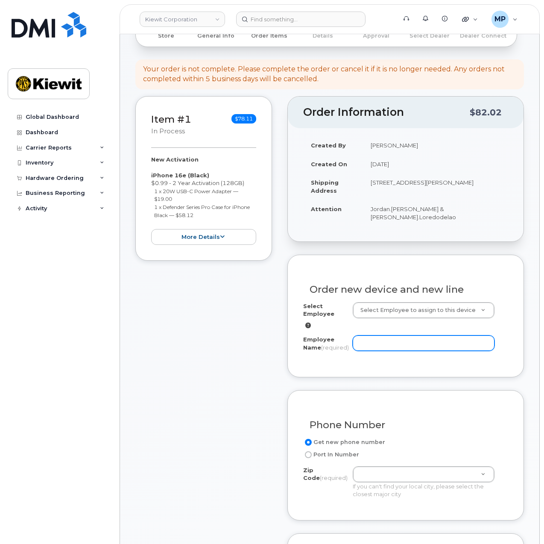
click at [436, 335] on input "Employee Name (required)" at bounding box center [424, 342] width 142 height 15
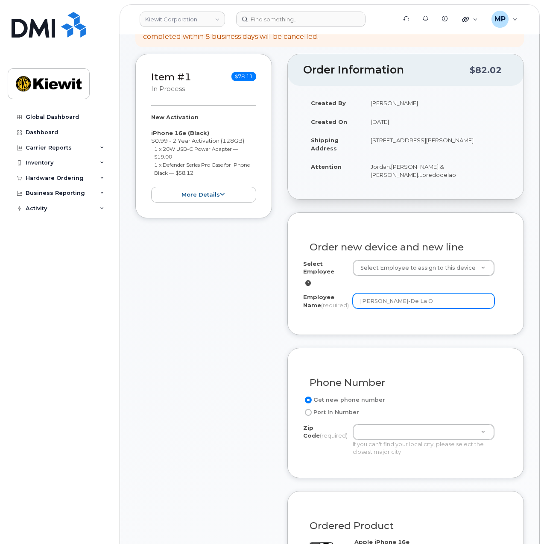
scroll to position [171, 0]
type input "[PERSON_NAME]-De La O"
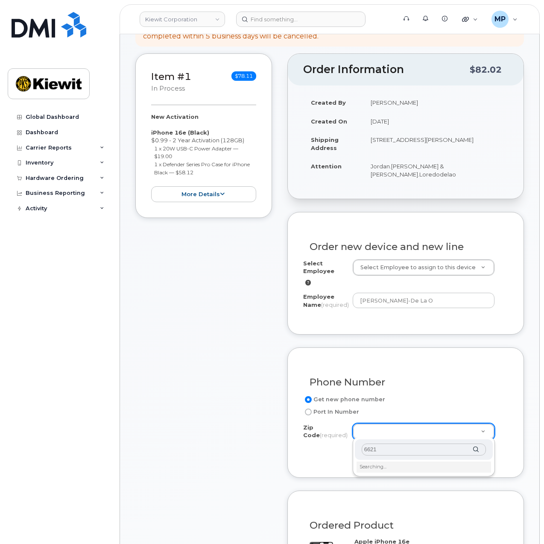
type input "66219"
type input "66219 (Lenexa, KS)"
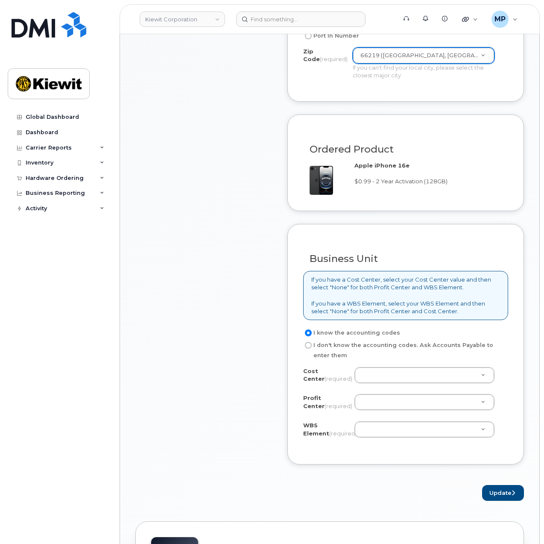
scroll to position [555, 0]
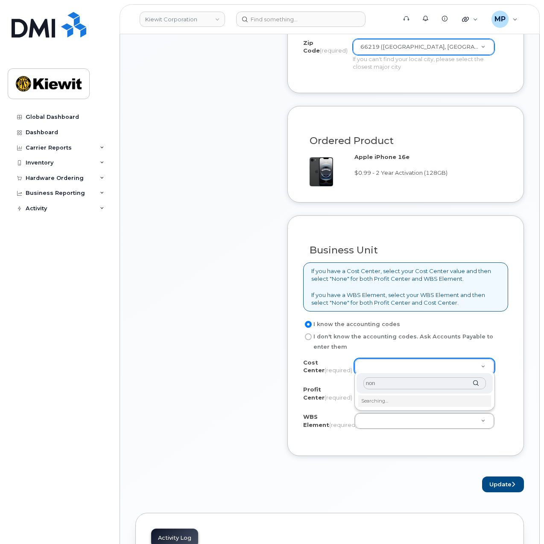
type input "none"
type input "None"
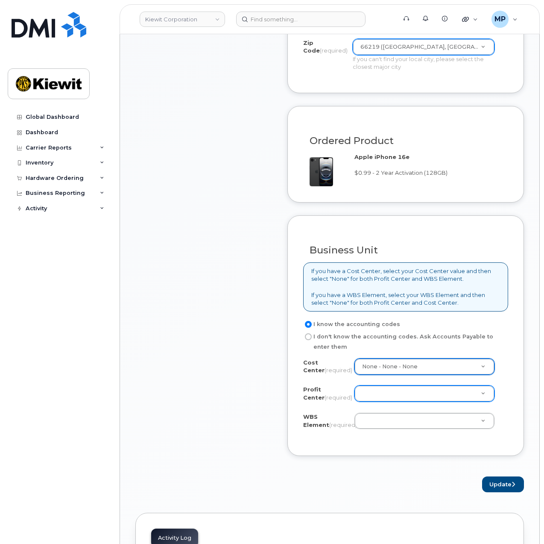
click at [416, 385] on div at bounding box center [424, 393] width 140 height 16
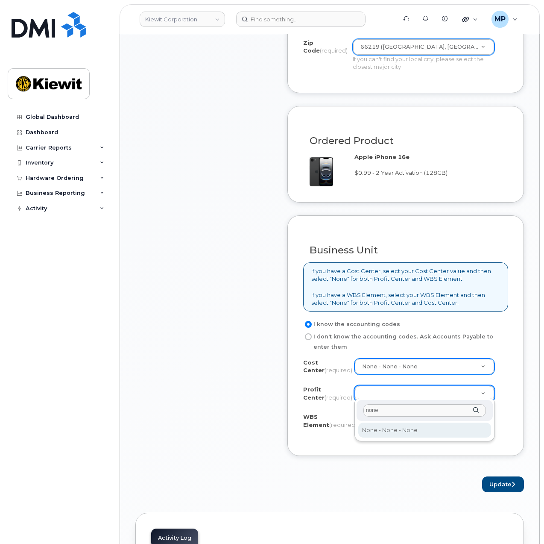
type input "none"
select select "None"
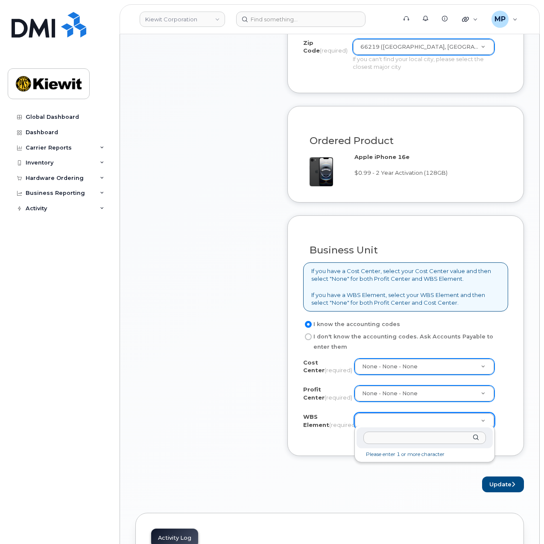
type input "106495.6612"
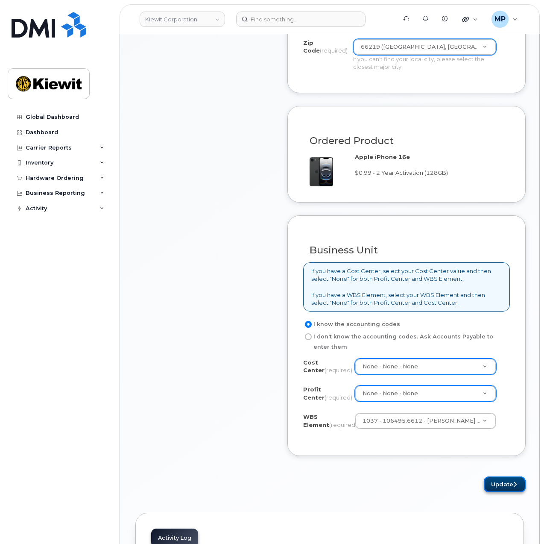
click at [507, 481] on button "Update" at bounding box center [505, 484] width 42 height 16
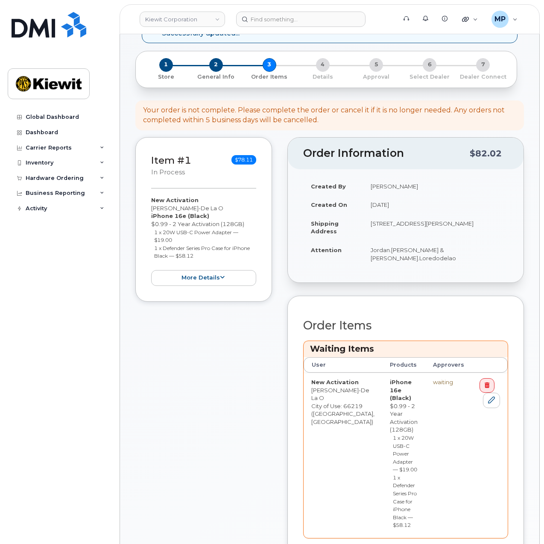
scroll to position [256, 0]
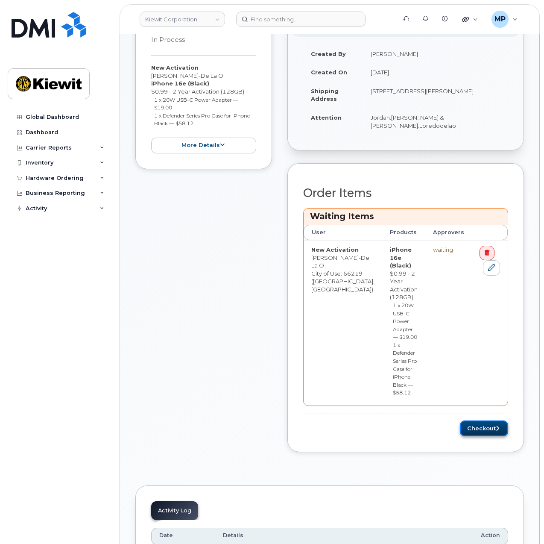
click at [478, 420] on button "Checkout" at bounding box center [484, 428] width 48 height 16
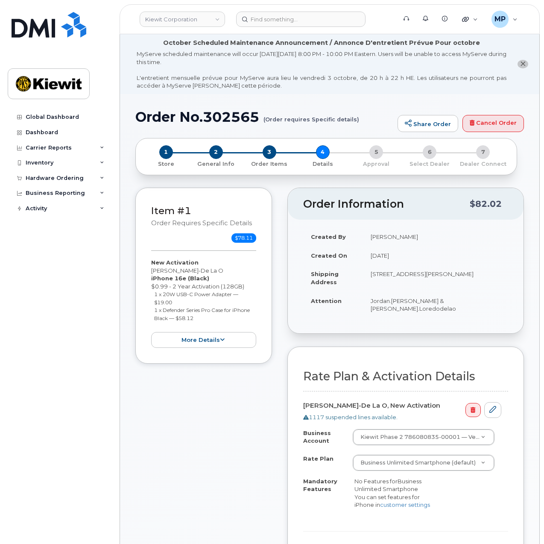
click at [242, 122] on h1 "Order No.302565 (Order requires Specific details)" at bounding box center [264, 116] width 258 height 15
click at [242, 121] on h1 "Order No.302565 (Order requires Specific details)" at bounding box center [264, 116] width 258 height 15
copy h1 "302565"
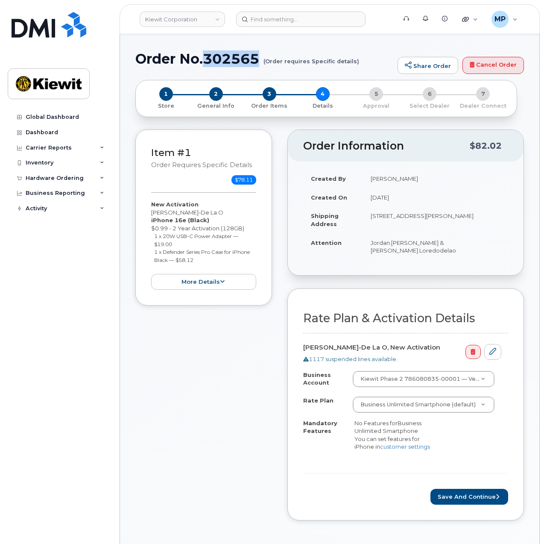
scroll to position [85, 0]
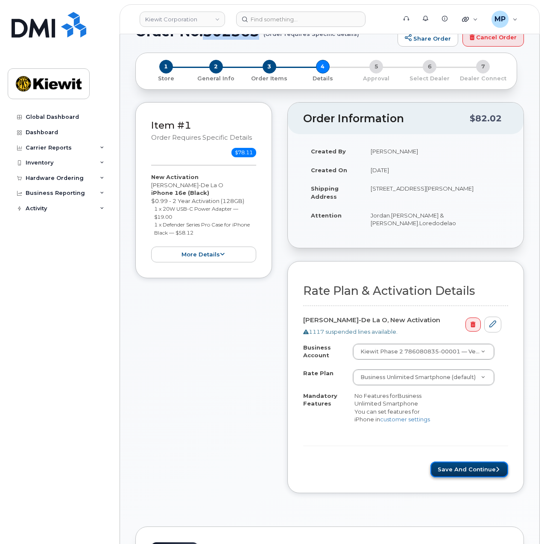
click at [470, 462] on button "Save and Continue" at bounding box center [469, 469] width 78 height 16
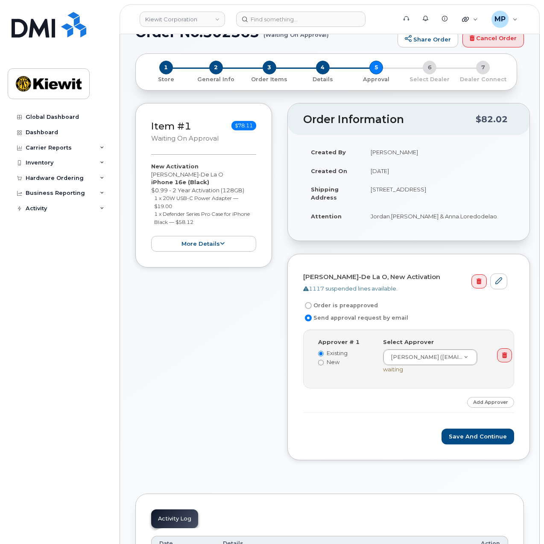
scroll to position [85, 0]
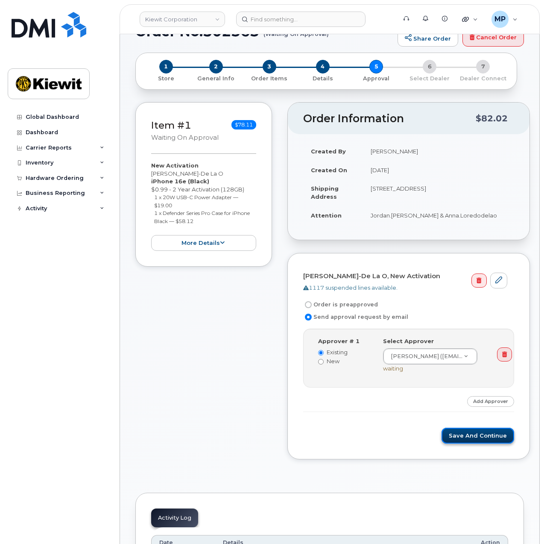
click at [476, 431] on button "Save and Continue" at bounding box center [477, 435] width 73 height 16
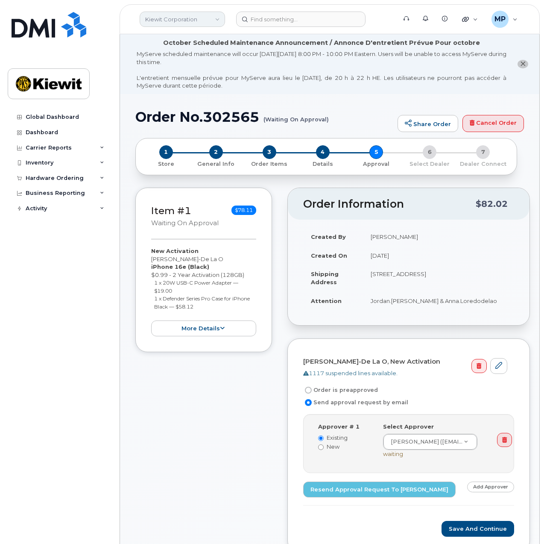
click at [192, 20] on link "Kiewit Corporation" at bounding box center [182, 19] width 85 height 15
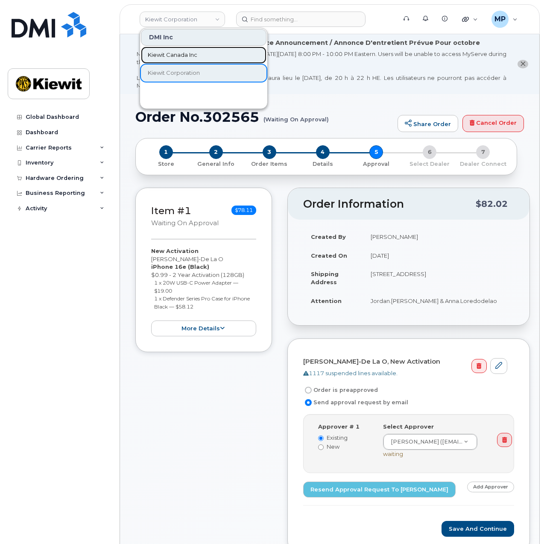
click at [193, 51] on span "Kiewit Canada Inc" at bounding box center [173, 55] width 50 height 9
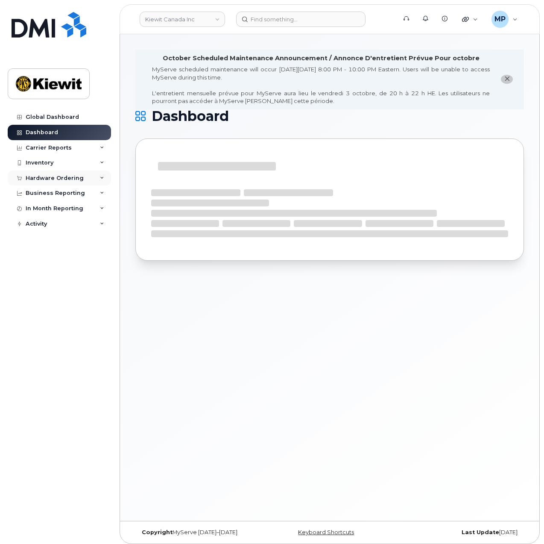
click at [70, 180] on div "Hardware Ordering" at bounding box center [55, 178] width 58 height 7
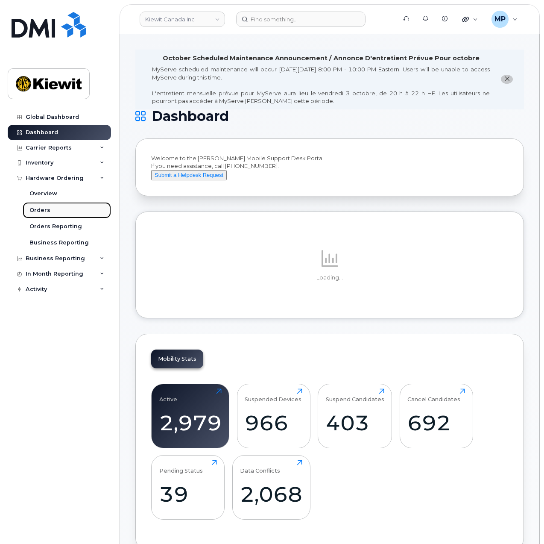
click at [35, 209] on div "Orders" at bounding box center [39, 210] width 21 height 8
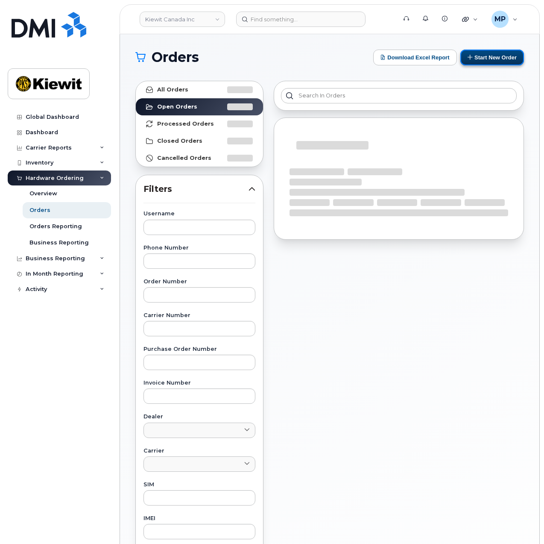
click at [495, 58] on button "Start New Order" at bounding box center [492, 58] width 64 height 16
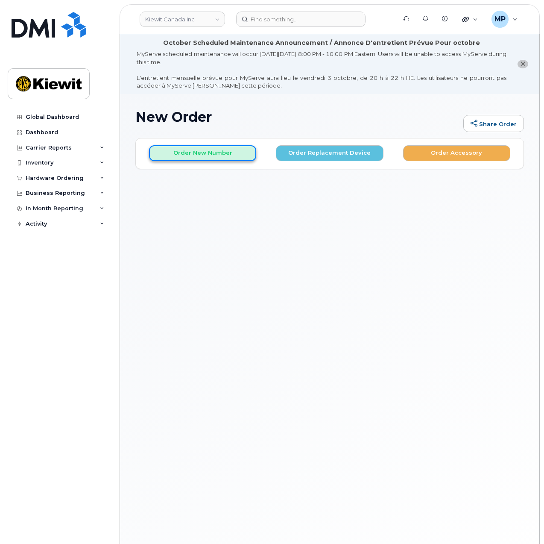
click at [235, 153] on button "Order New Number" at bounding box center [202, 153] width 107 height 16
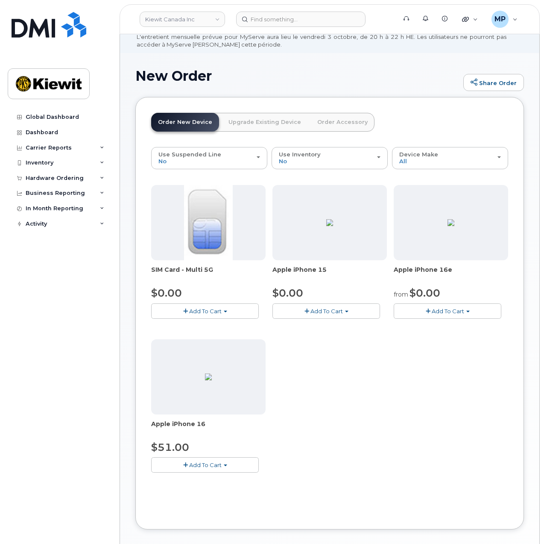
scroll to position [43, 0]
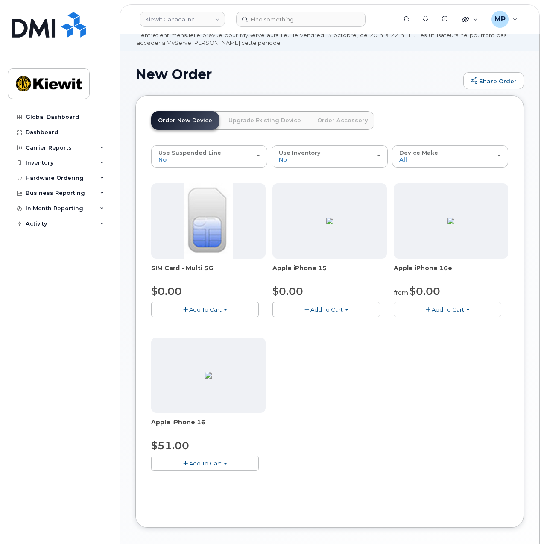
click at [432, 309] on span "Add To Cart" at bounding box center [448, 309] width 32 height 7
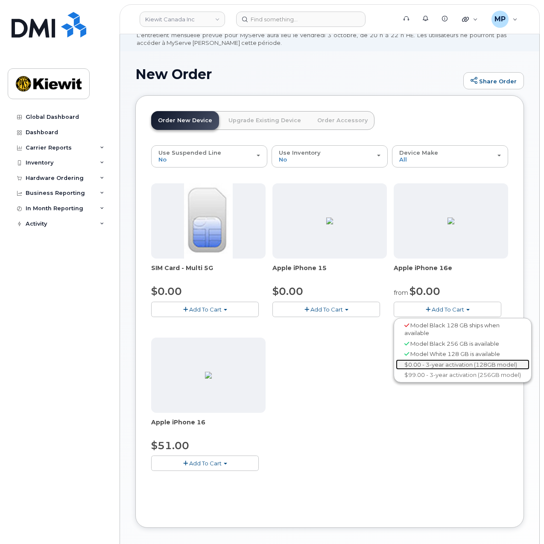
click at [396, 366] on link "$0.00 - 3-year activation (128GB model)" at bounding box center [463, 364] width 134 height 11
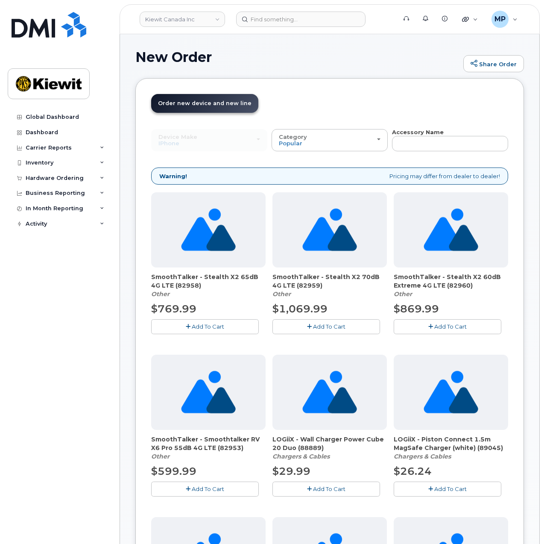
scroll to position [0, 0]
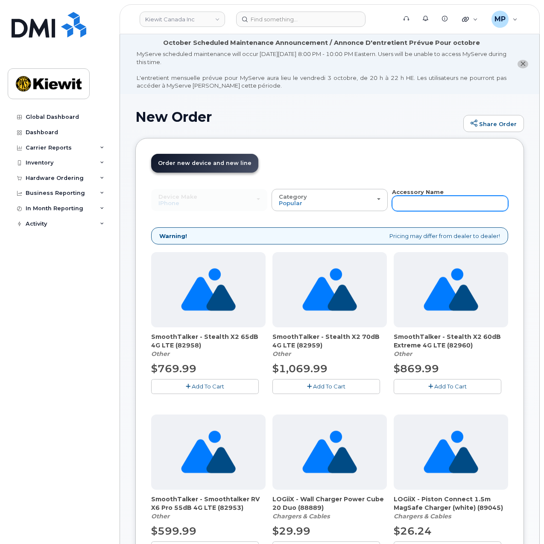
click at [392, 204] on input "text" at bounding box center [450, 203] width 116 height 15
type input "otterbox"
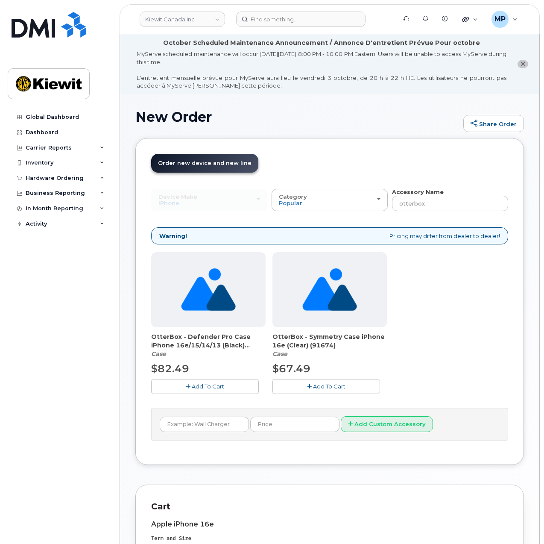
click at [313, 383] on span "Add To Cart" at bounding box center [329, 386] width 32 height 7
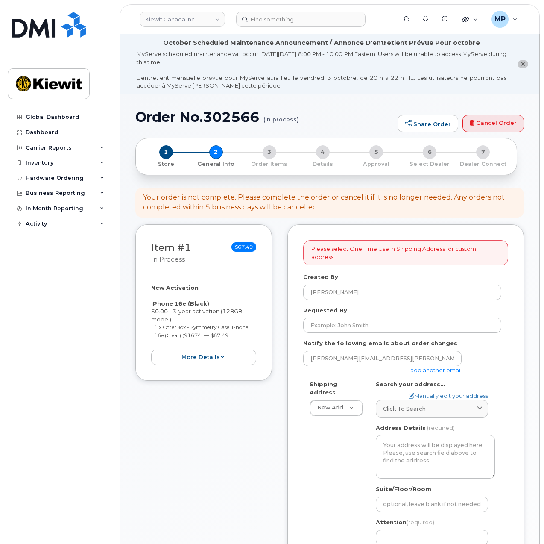
select select
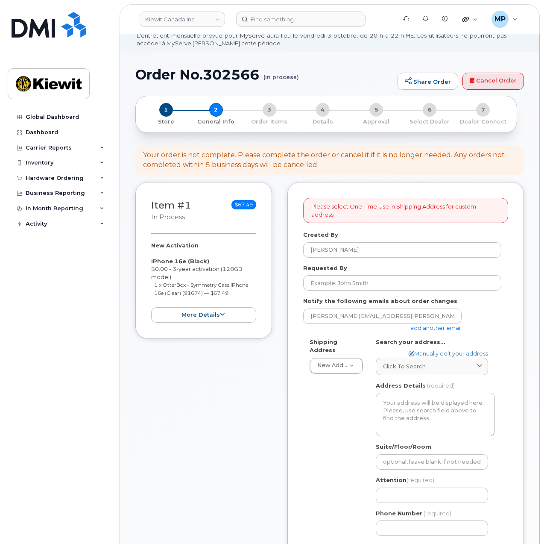
scroll to position [43, 0]
click at [383, 314] on input "[PERSON_NAME][EMAIL_ADDRESS][PERSON_NAME][PERSON_NAME][DOMAIN_NAME]" at bounding box center [382, 315] width 158 height 15
click at [453, 324] on link "add another email" at bounding box center [435, 327] width 51 height 7
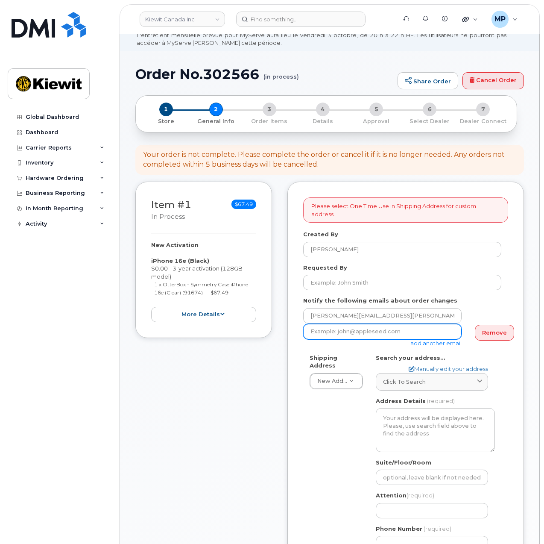
click at [383, 324] on input "email" at bounding box center [382, 331] width 158 height 15
paste input "[PERSON_NAME].[PERSON_NAME]"
type input "[PERSON_NAME][EMAIL_ADDRESS][PERSON_NAME][PERSON_NAME][DOMAIN_NAME]"
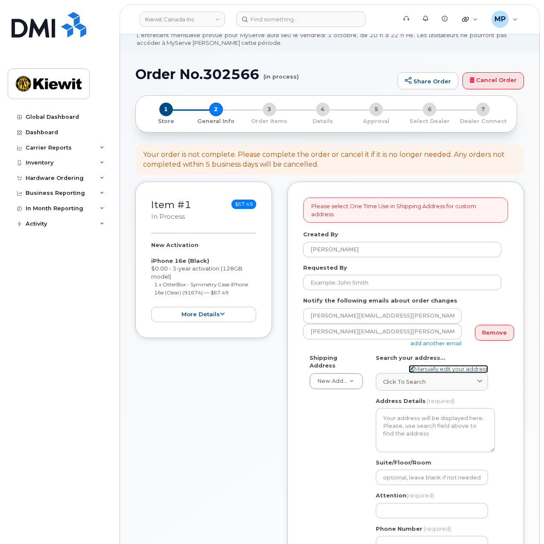
click at [451, 365] on link "Manually edit your address" at bounding box center [448, 369] width 79 height 8
select select
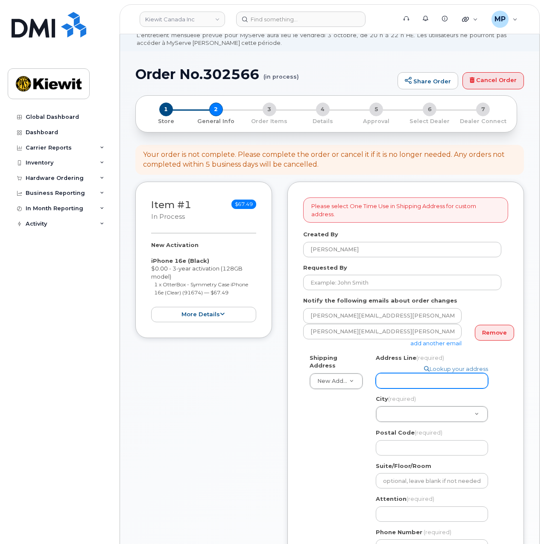
click at [441, 373] on input "Address Line (required)" at bounding box center [432, 380] width 112 height 15
type input "[STREET_ADDRESS]"
select select
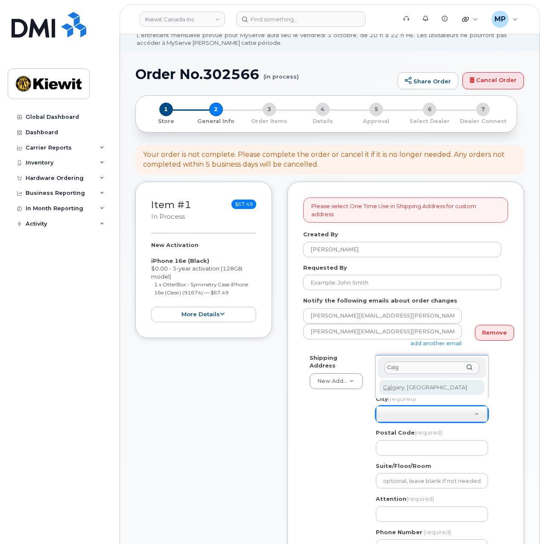
type input "Calg"
select select
type input "88"
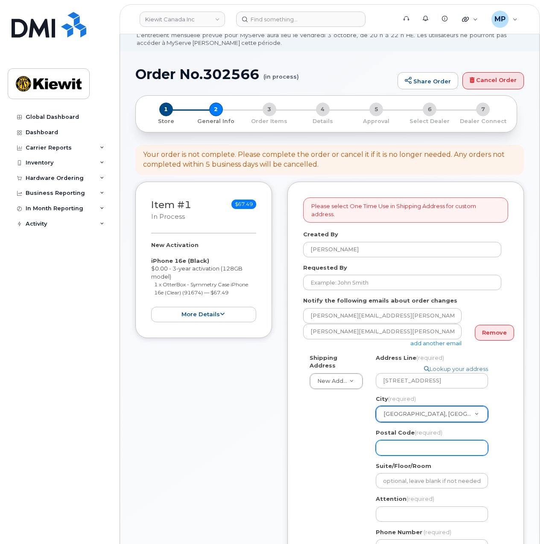
click at [451, 441] on input "Postal Code (required)" at bounding box center [432, 447] width 112 height 15
type input "T2W 3X6"
click at [512, 432] on div "Please select One Time Use in Shipping Address for custom address. Created By M…" at bounding box center [405, 435] width 237 height 509
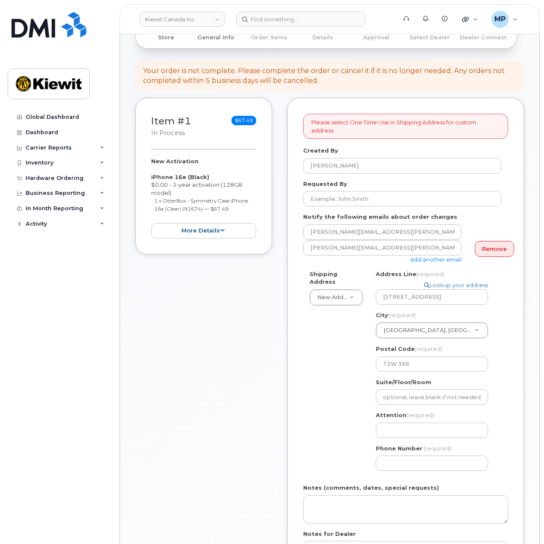
scroll to position [128, 0]
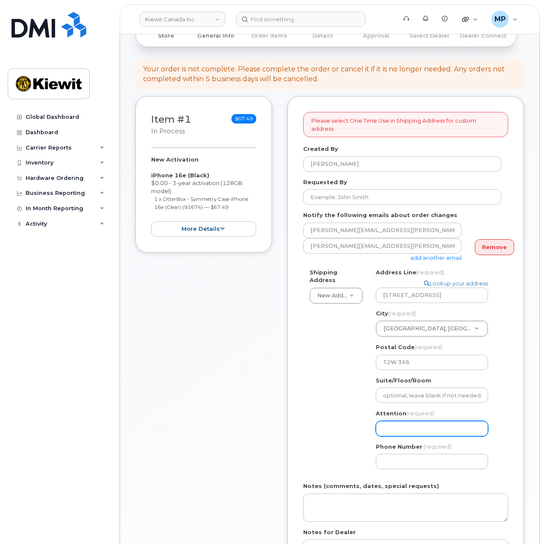
click at [417, 421] on input "Attention (required)" at bounding box center [432, 428] width 112 height 15
select select
type input "K"
select select
type input "Ke"
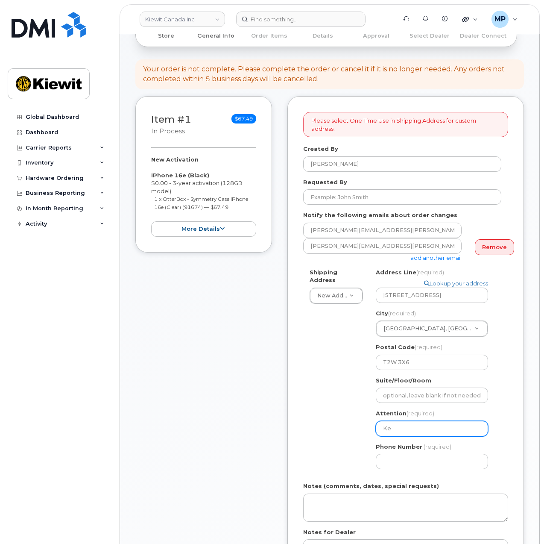
select select
type input "Ker"
select select
type input "Kerr"
select select
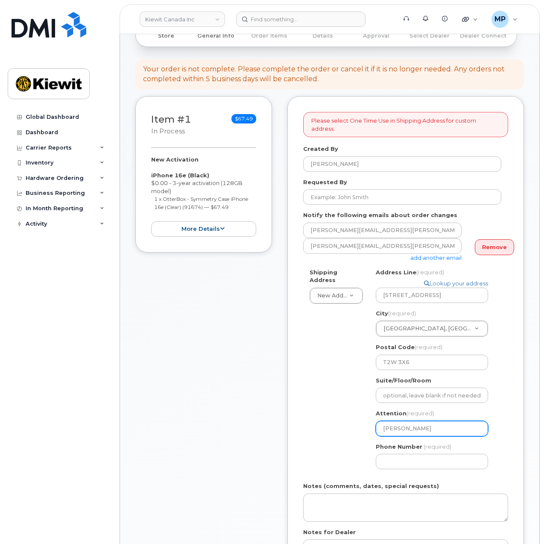
type input "Kerry"
select select
type input "Kerry."
select select
type input "Kerry.P"
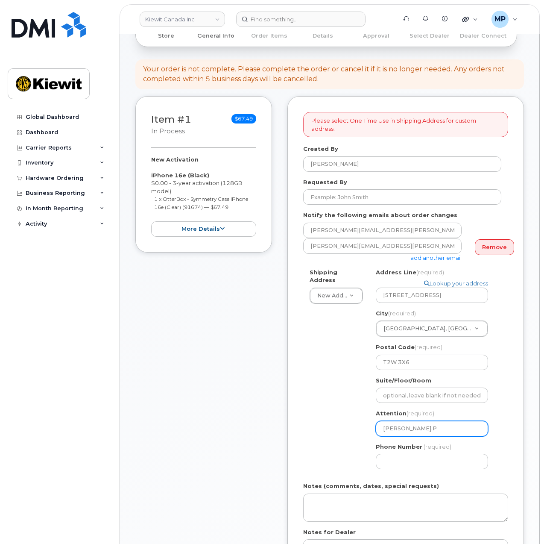
select select
type input "Kerry.Pi"
select select
type input "Kerry.Pik"
select select
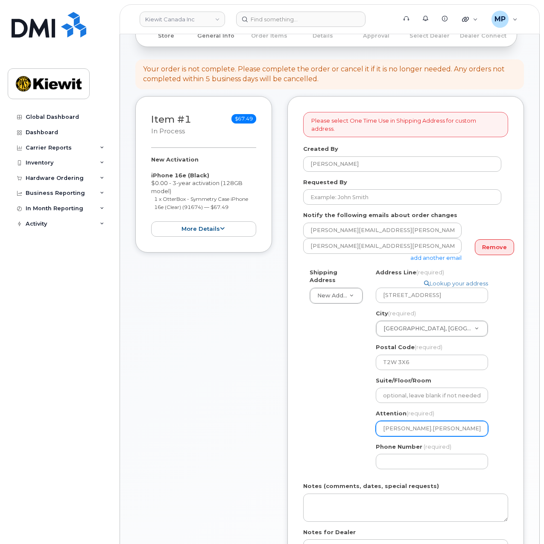
type input "Kerry.Pike"
select select
type input "Kerry.Pike &"
select select
type input "Kerry.Pike & C"
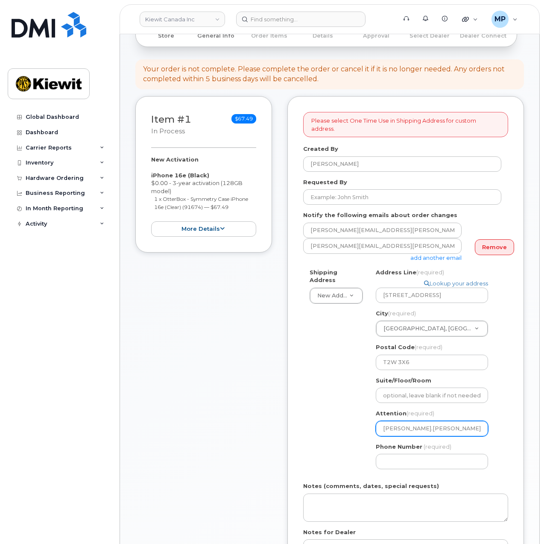
select select
type input "Kerry.Pike & Ch"
select select
type input "Kerry.Pike & Chr"
select select
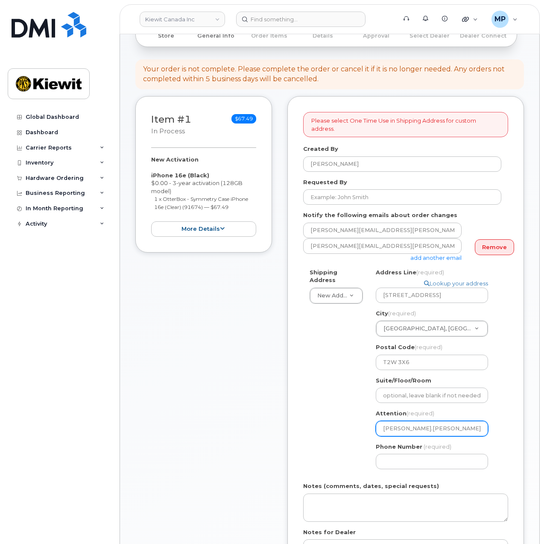
type input "Kerry.Pike & Chri"
select select
type input "Kerry.Pike & Chris"
select select
type input "Kerry.Pike & Chris."
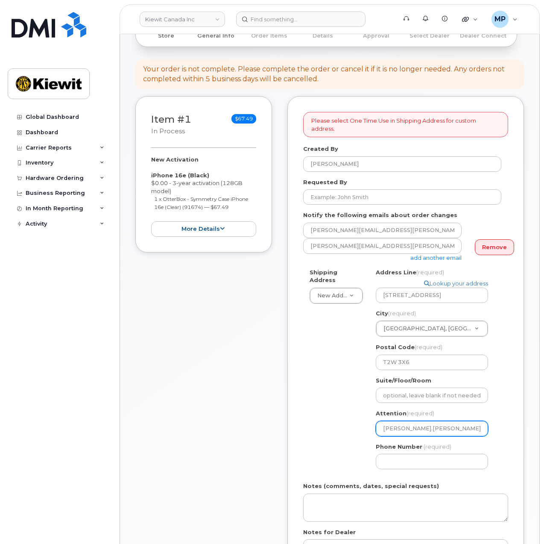
select select
type input "Kerry.Pike & Chris.P"
select select
type input "Kerry.Pike & Chris.Pi"
select select
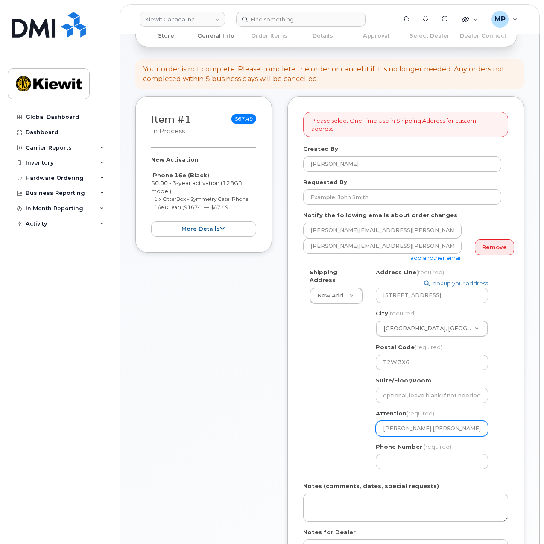
type input "Kerry.Pike & Chris.Pip"
select select
type input "Kerry.Pike & Chris.Piph"
select select
type input "Kerry.Pike & Chris.Piphe"
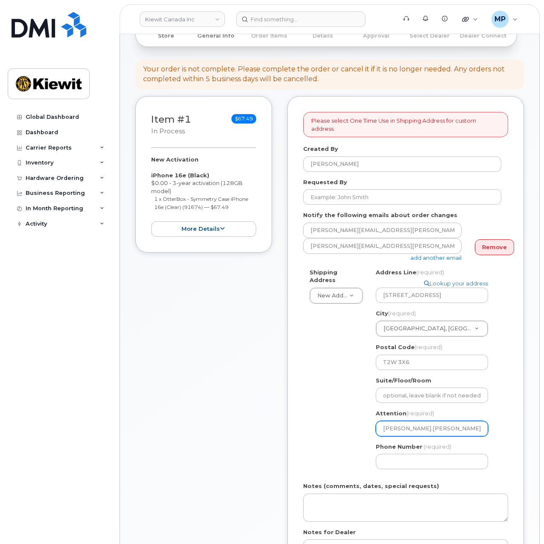
select select
type input "[PERSON_NAME].[PERSON_NAME] & [PERSON_NAME].[PERSON_NAME]"
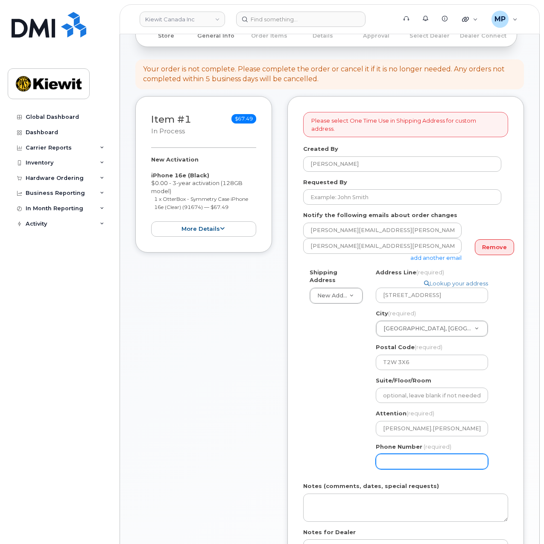
click at [420, 454] on input "Phone Number" at bounding box center [432, 460] width 112 height 15
type input "877772770"
select select
type input "8777727707"
select select
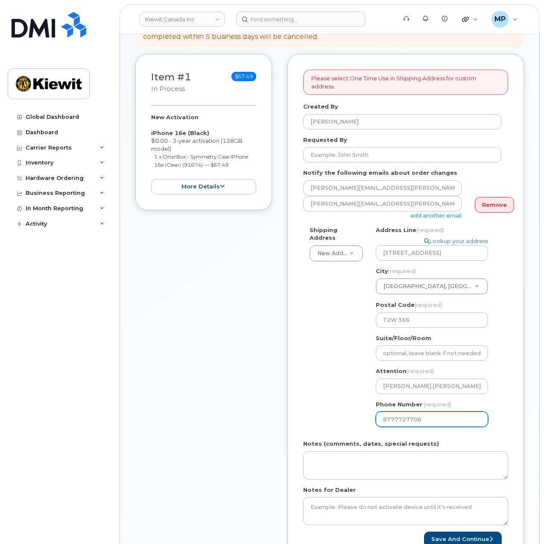
scroll to position [171, 0]
type input "8777727706"
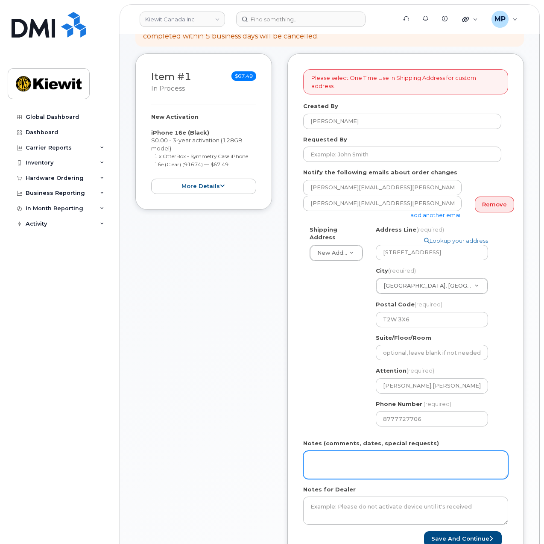
click at [419, 453] on textarea "Notes (comments, dates, special requests)" at bounding box center [405, 464] width 205 height 28
type textarea "Please ship ASAP"
paste textarea "Please ship ASAP"
type textarea "Please ship ASAP"
paste textarea "Please ship ASAP"
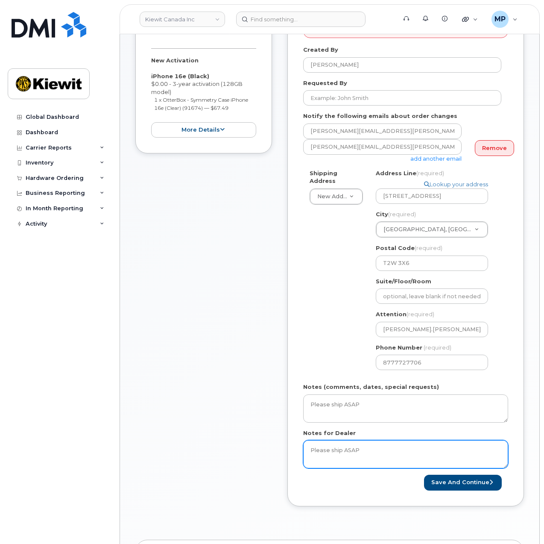
scroll to position [256, 0]
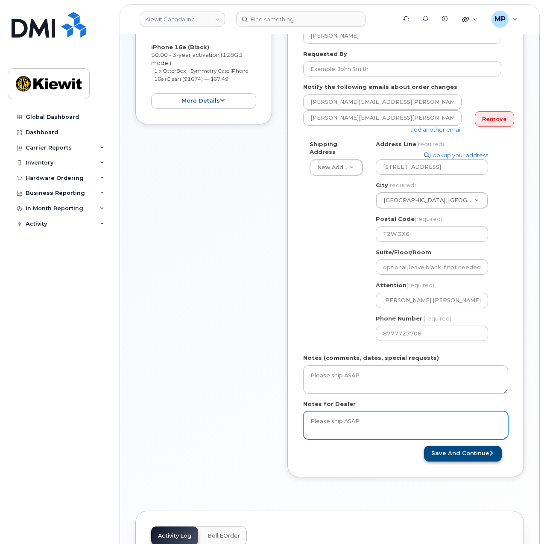
type textarea "Please ship ASAP"
click at [478, 445] on button "Save and Continue" at bounding box center [463, 453] width 78 height 16
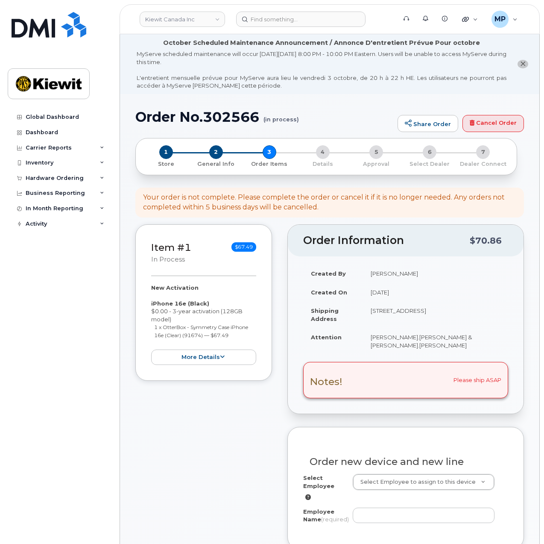
click at [232, 112] on h1 "Order No.302566 (in process)" at bounding box center [264, 116] width 258 height 15
click at [232, 113] on h1 "Order No.302566 (in process)" at bounding box center [264, 116] width 258 height 15
copy h1 "302566"
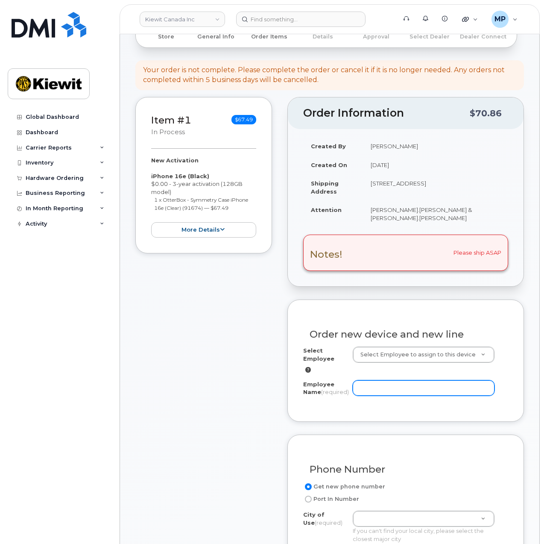
scroll to position [128, 0]
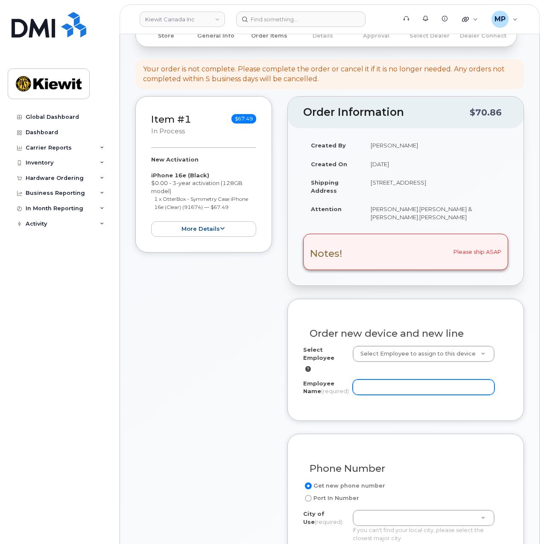
click at [420, 379] on input "Employee Name (required)" at bounding box center [424, 386] width 142 height 15
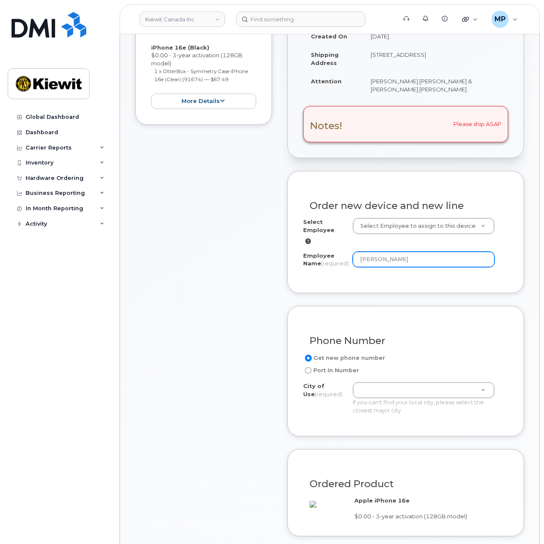
scroll to position [256, 0]
type input "[PERSON_NAME]"
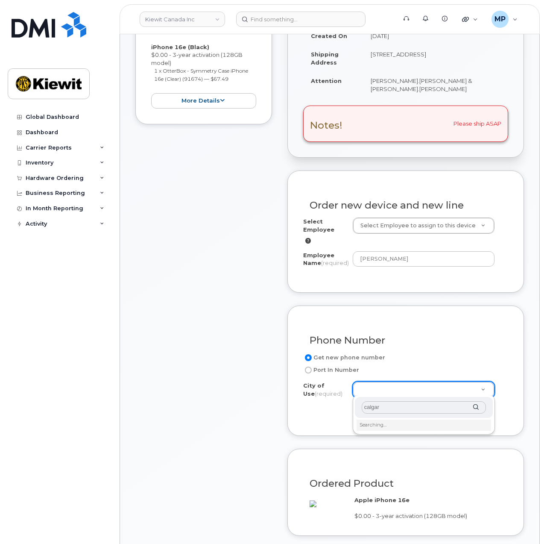
type input "[GEOGRAPHIC_DATA]"
type input "88"
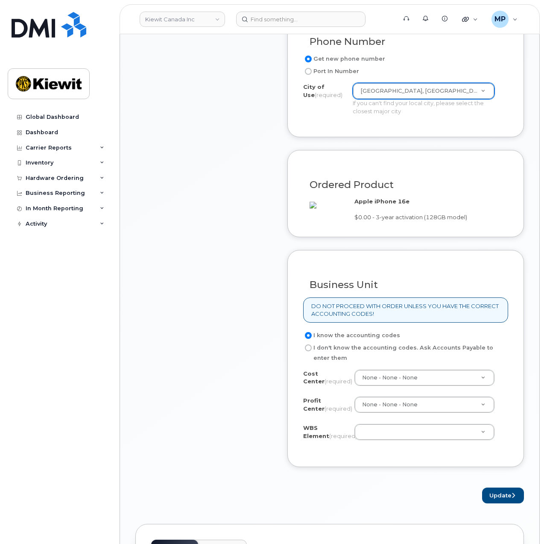
scroll to position [555, 0]
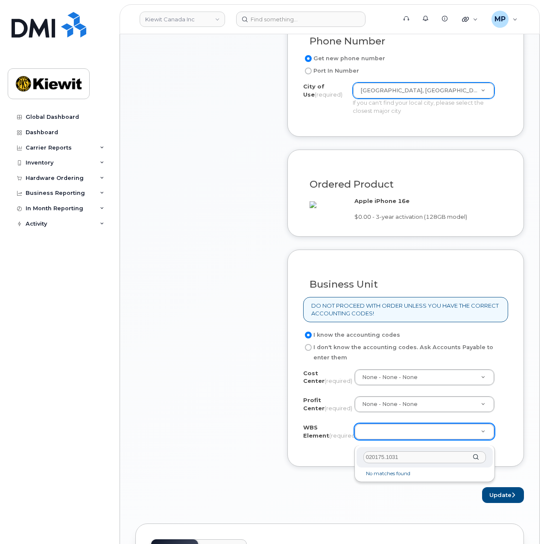
type input "020175.1031"
drag, startPoint x: 383, startPoint y: 458, endPoint x: 338, endPoint y: 458, distance: 45.3
click at [338, 458] on body "Kiewit Canada Inc Support Alerts Knowledge Base Quicklinks Suspend / Cancel Dev…" at bounding box center [272, 216] width 544 height 1543
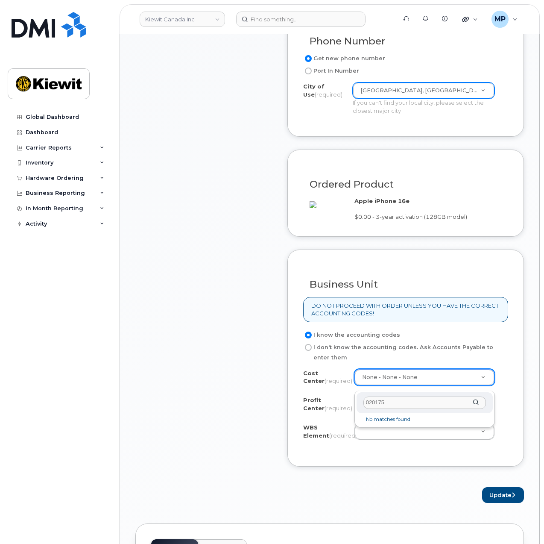
click at [367, 403] on input "020175" at bounding box center [424, 402] width 123 height 12
type input "20175"
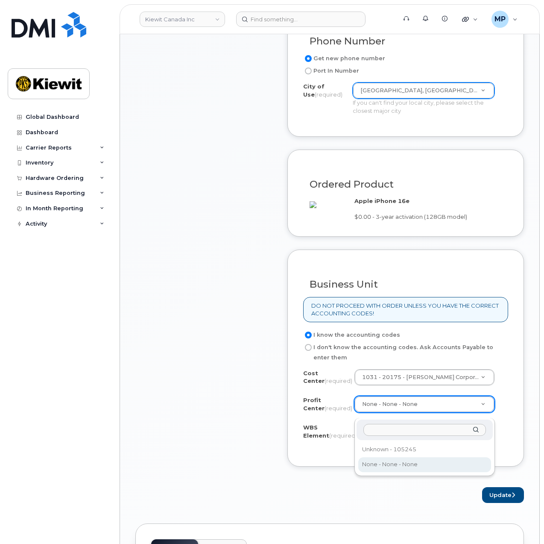
click at [401, 430] on input "text" at bounding box center [424, 430] width 123 height 12
type input "1031"
drag, startPoint x: 406, startPoint y: 431, endPoint x: 365, endPoint y: 430, distance: 41.0
click at [365, 430] on input "1031" at bounding box center [424, 430] width 123 height 12
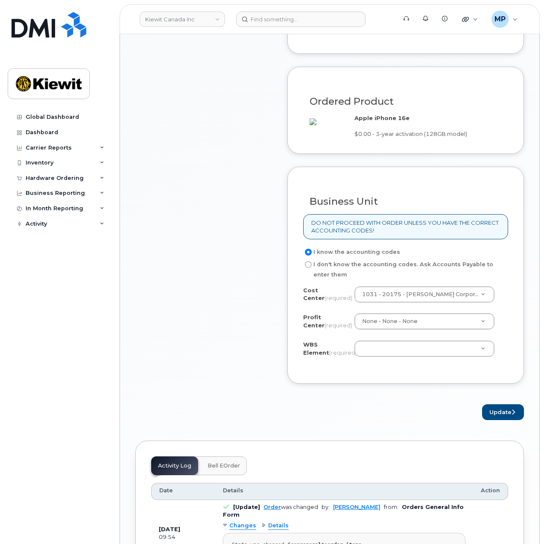
scroll to position [640, 0]
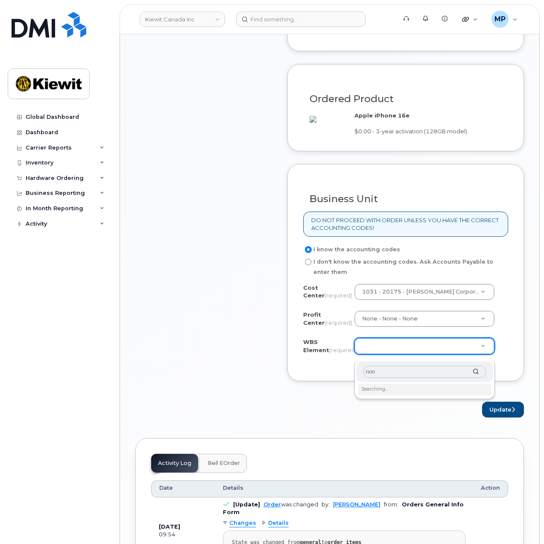
type input "none"
drag, startPoint x: 405, startPoint y: 429, endPoint x: 416, endPoint y: 425, distance: 11.7
type input "none"
type input "None"
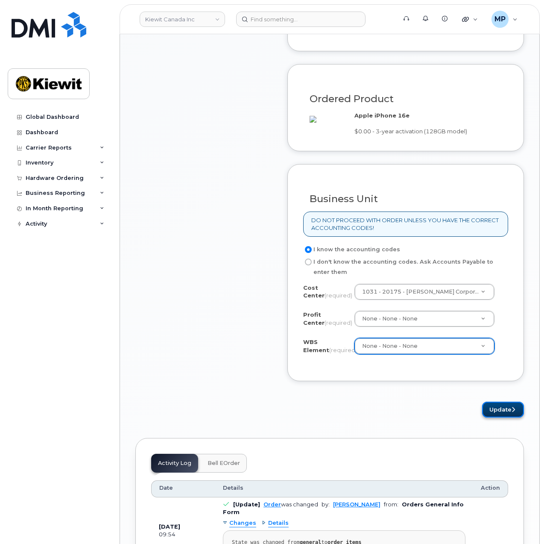
click at [505, 412] on button "Update" at bounding box center [503, 409] width 42 height 16
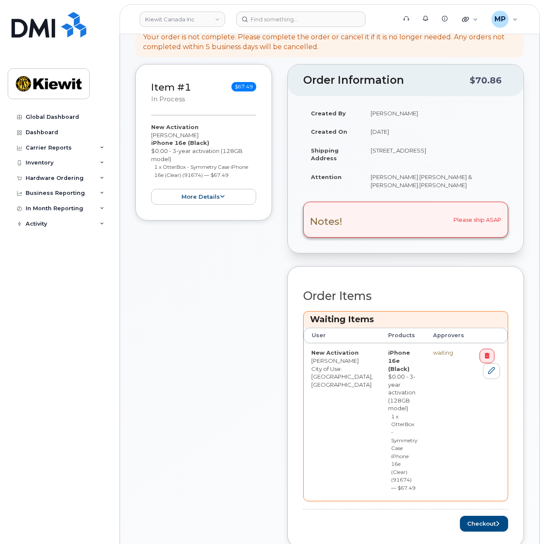
scroll to position [213, 0]
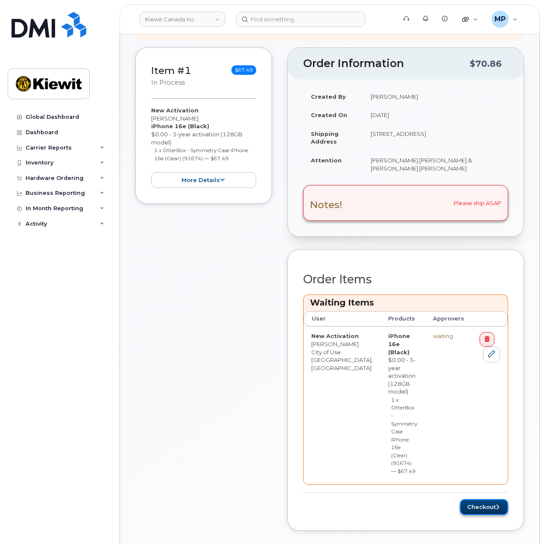
click at [474, 499] on button "Checkout" at bounding box center [484, 507] width 48 height 16
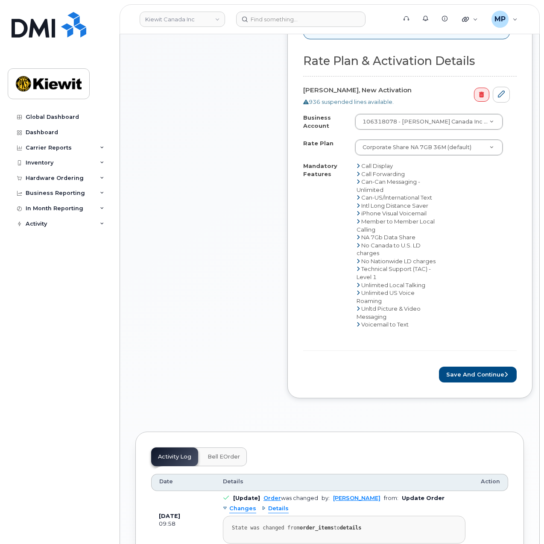
scroll to position [512, 0]
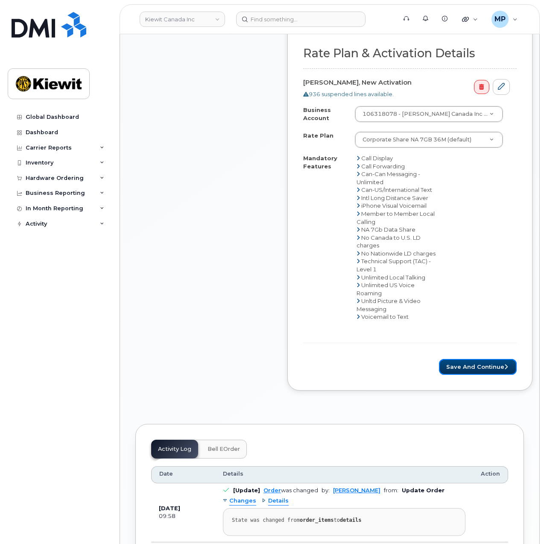
click at [465, 371] on button "Save and Continue" at bounding box center [478, 367] width 78 height 16
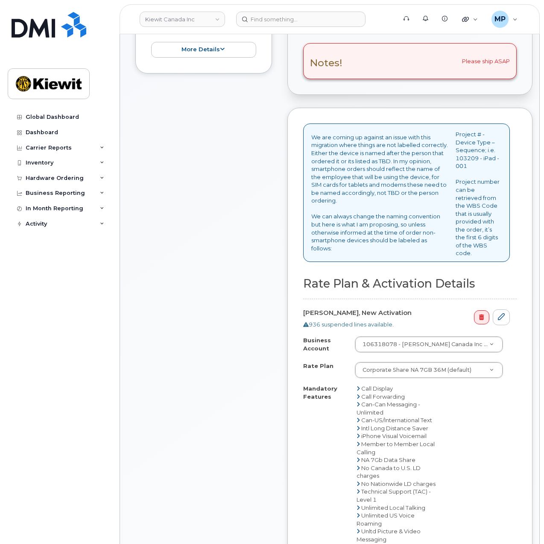
scroll to position [256, 0]
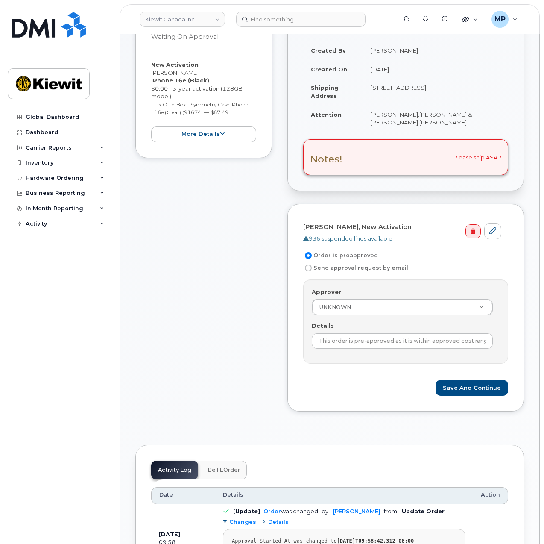
scroll to position [188, 0]
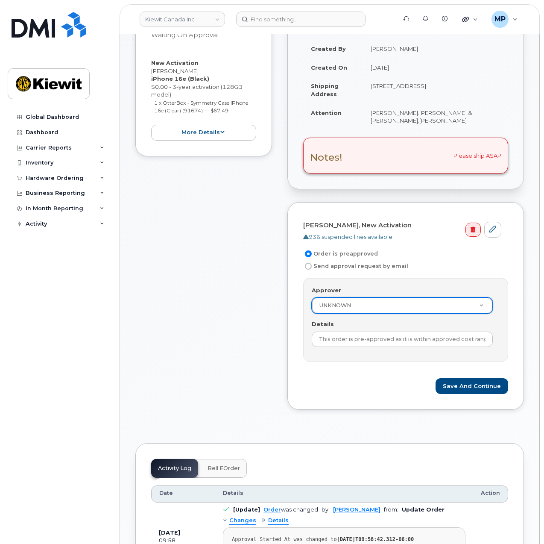
click at [308, 263] on input "Send approval request by email" at bounding box center [308, 266] width 7 height 7
radio input "true"
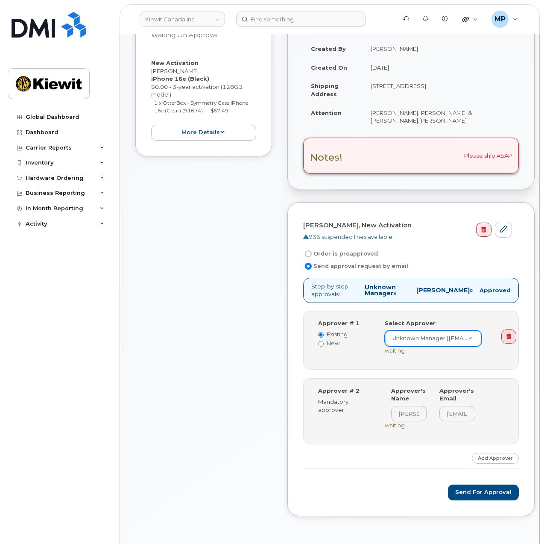
drag, startPoint x: 497, startPoint y: 327, endPoint x: 493, endPoint y: 330, distance: 4.6
click at [506, 333] on icon at bounding box center [508, 336] width 5 height 6
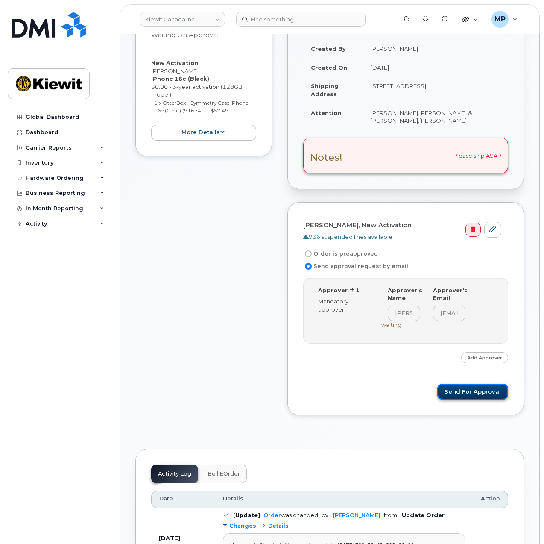
click at [470, 383] on button "Send for Approval" at bounding box center [472, 391] width 71 height 16
